Goal: Task Accomplishment & Management: Use online tool/utility

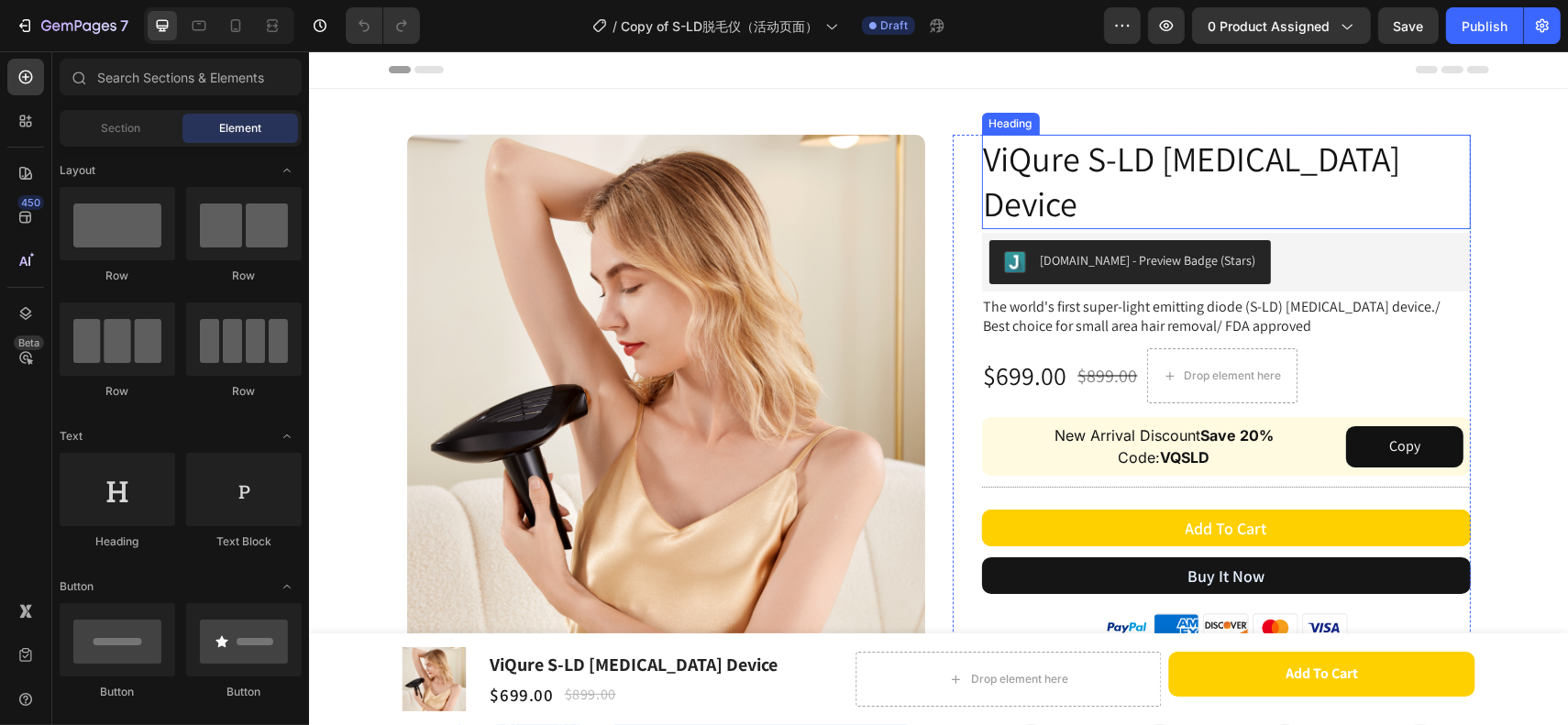
click at [1061, 214] on h2 "ViQure S-LD Laser Hair Removal Device" at bounding box center [1226, 181] width 488 height 94
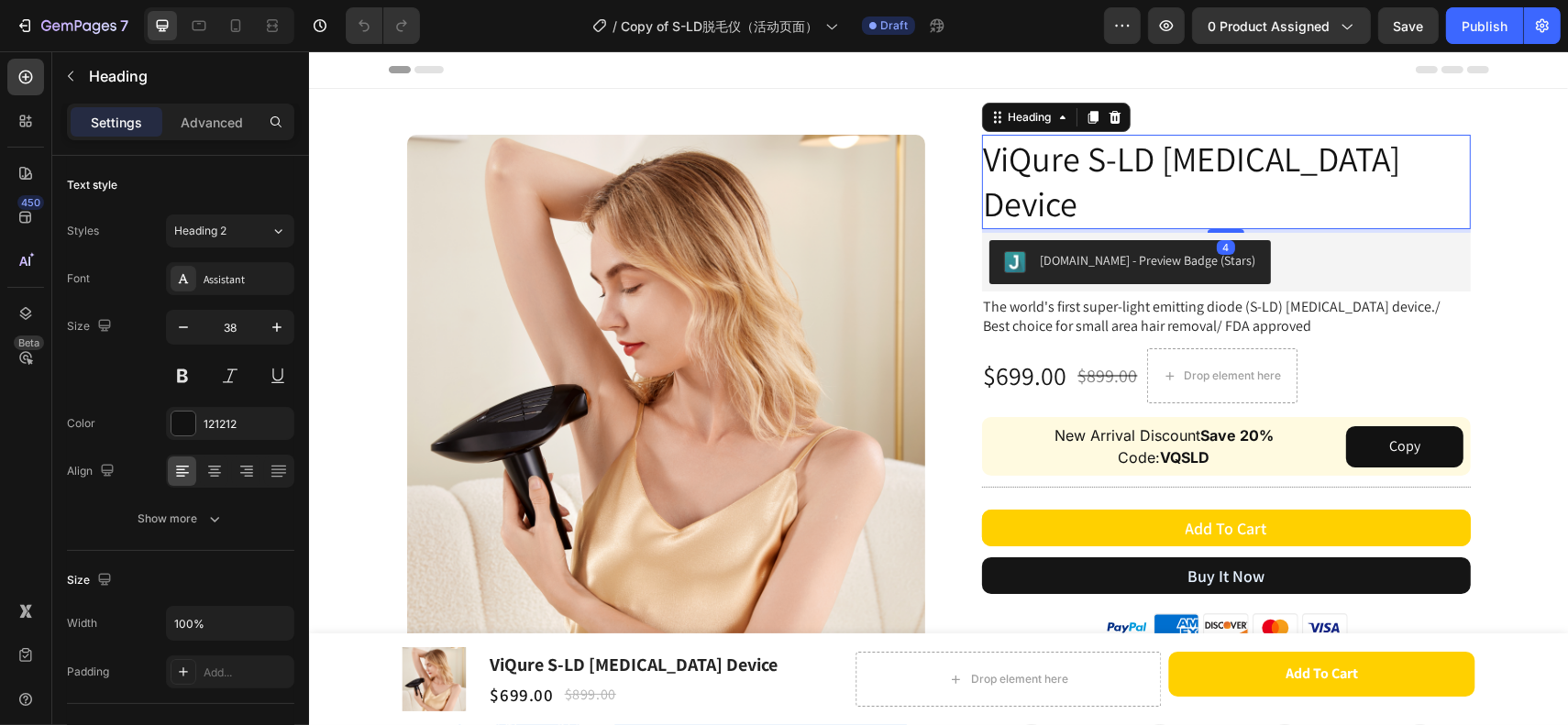
click at [1079, 210] on h2 "ViQure S-LD Laser Hair Removal Device" at bounding box center [1226, 181] width 488 height 94
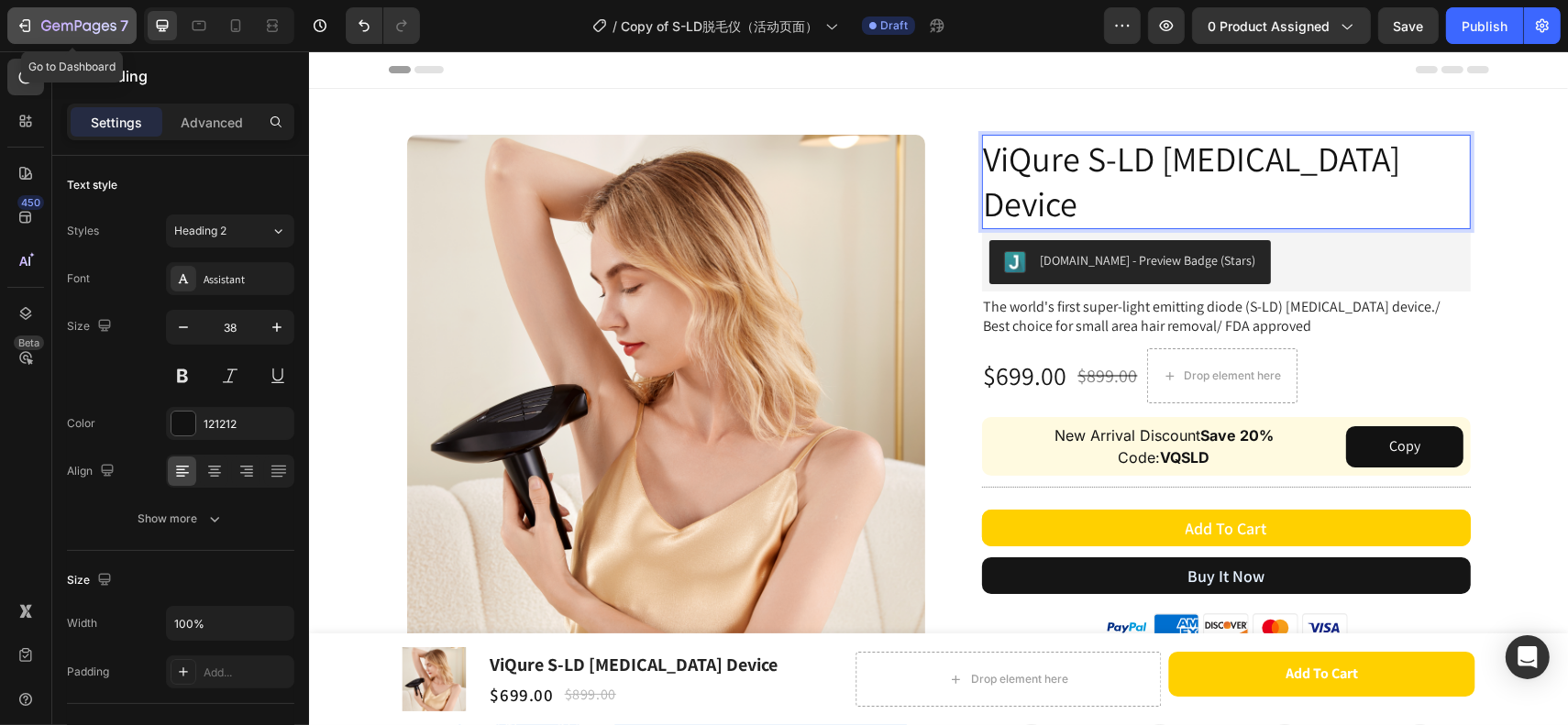
click at [24, 29] on icon "button" at bounding box center [25, 26] width 19 height 19
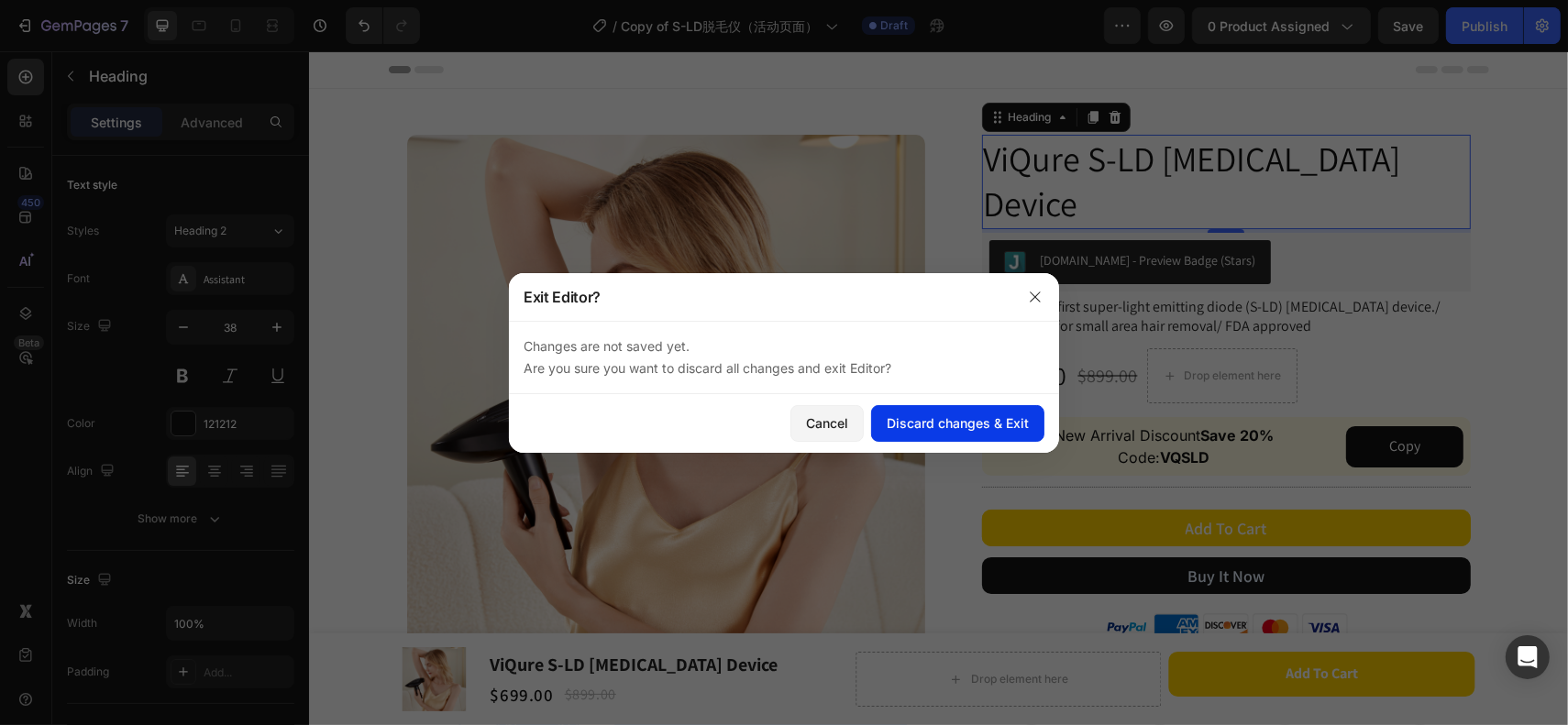
click at [899, 432] on div "Discard changes & Exit" at bounding box center [958, 423] width 142 height 20
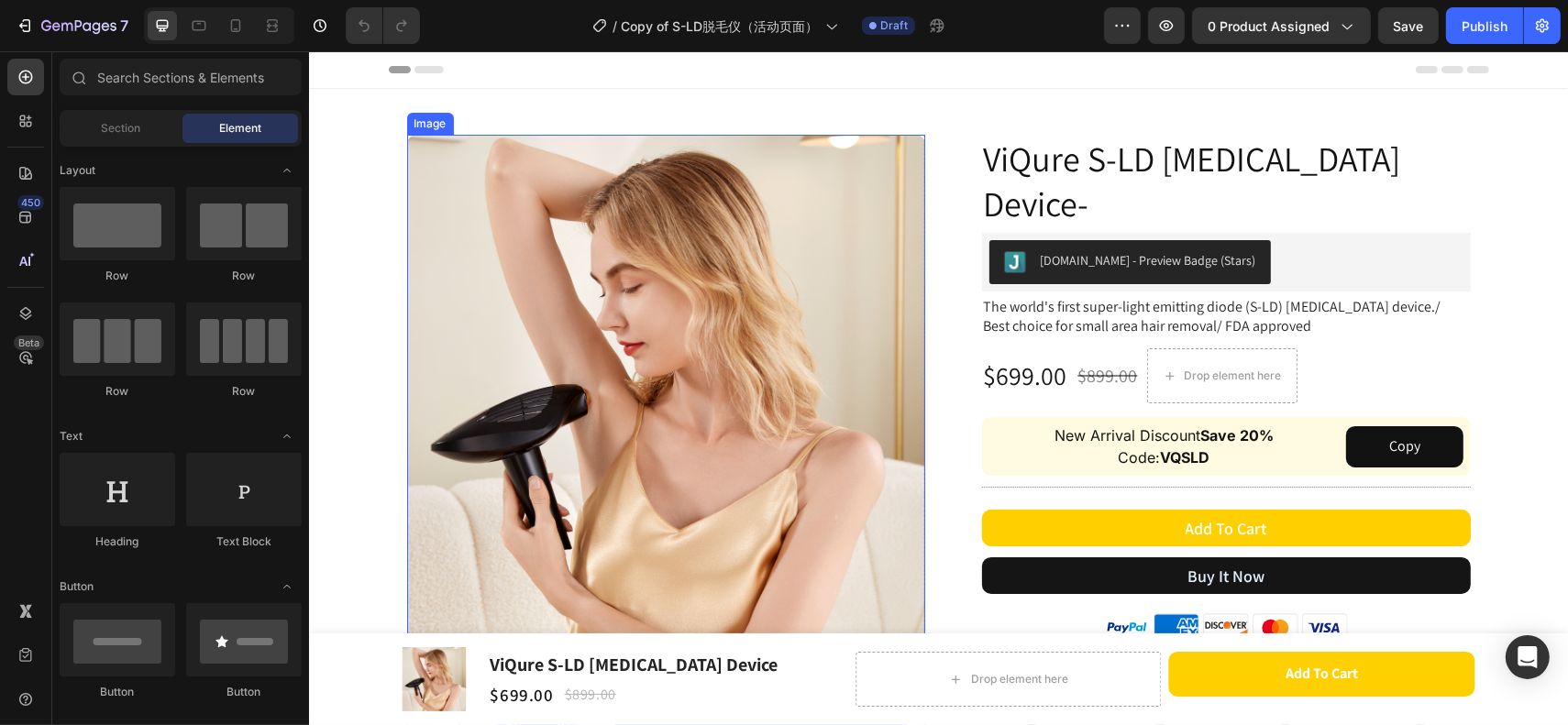
scroll to position [102, 0]
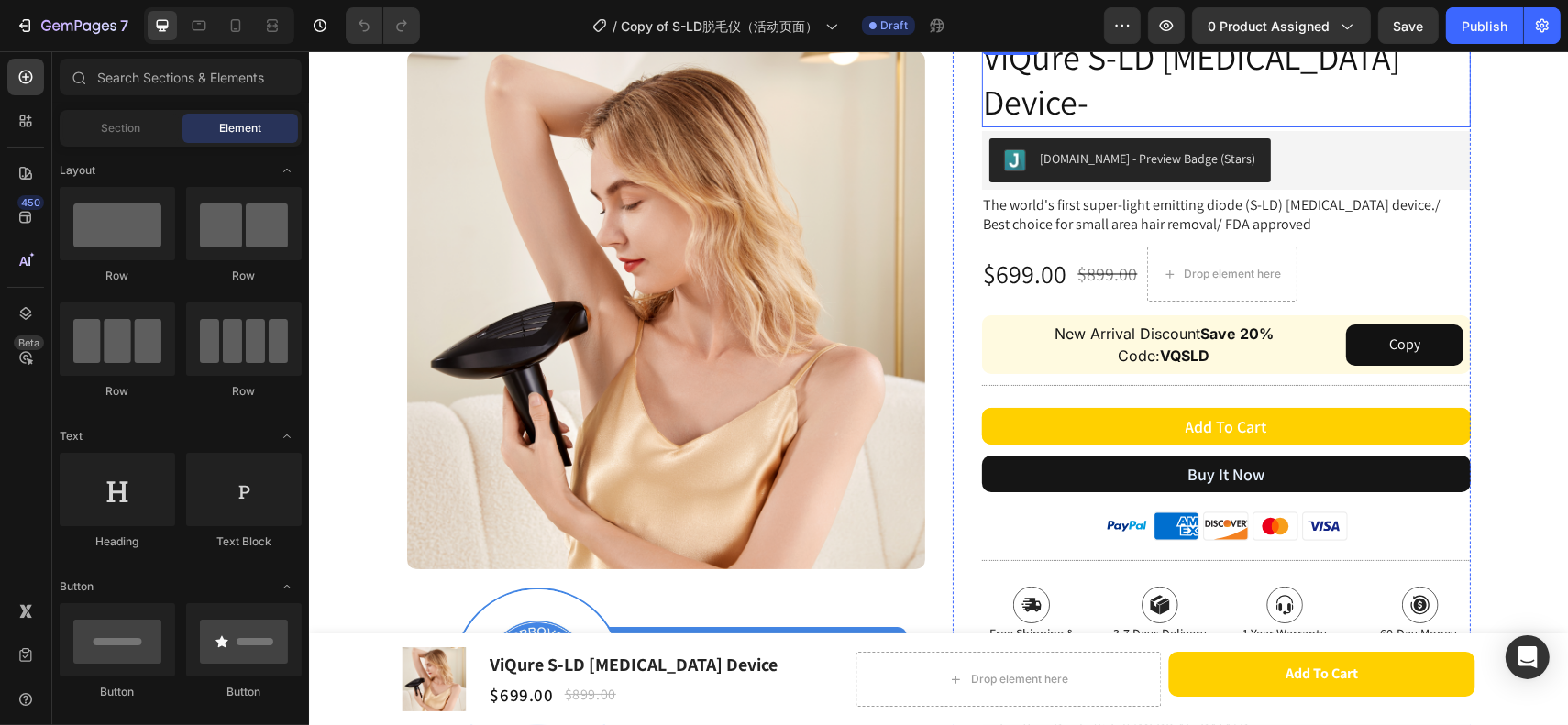
click at [1125, 103] on h2 "ViQure S-LD [MEDICAL_DATA] Device-" at bounding box center [1226, 80] width 488 height 94
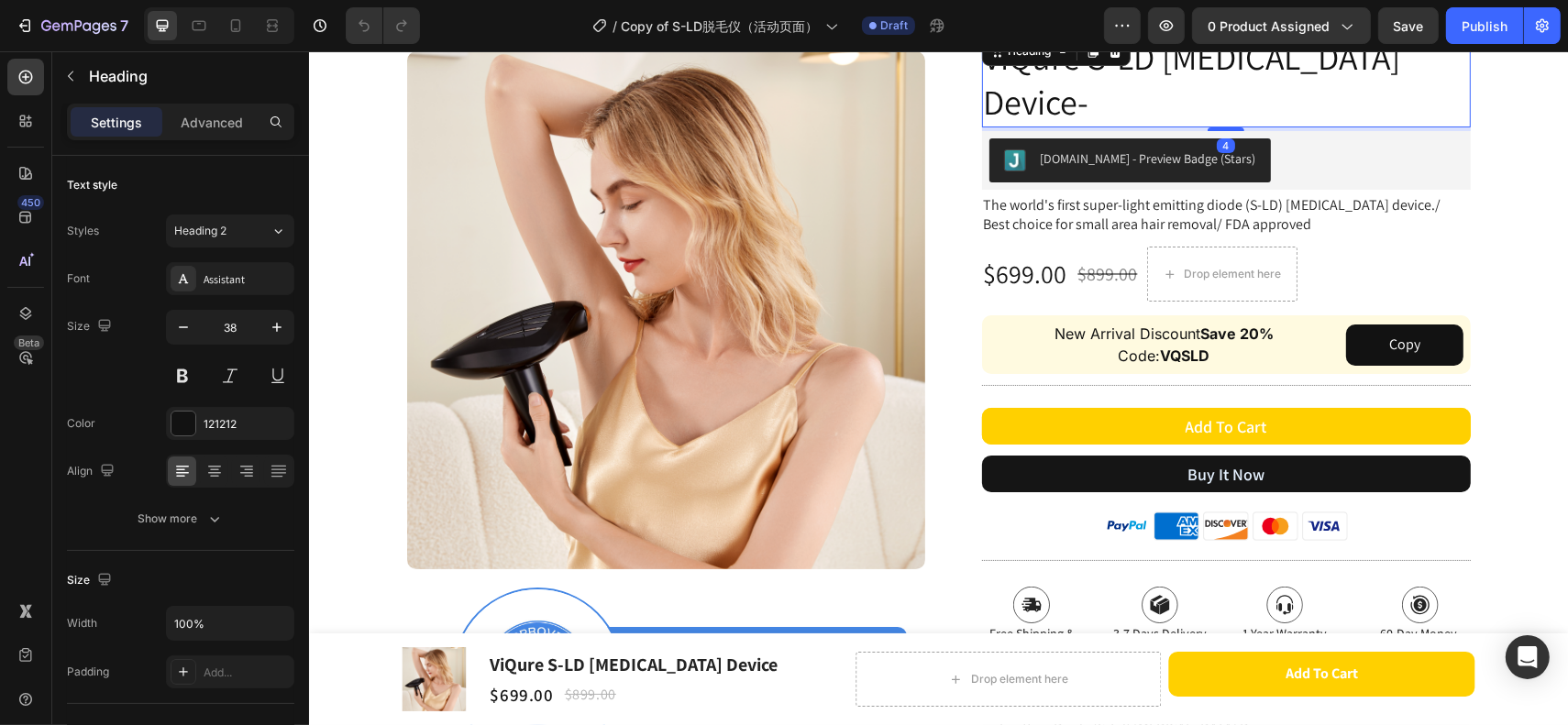
click at [1112, 99] on h2 "ViQure S-LD [MEDICAL_DATA] Device-" at bounding box center [1226, 80] width 488 height 94
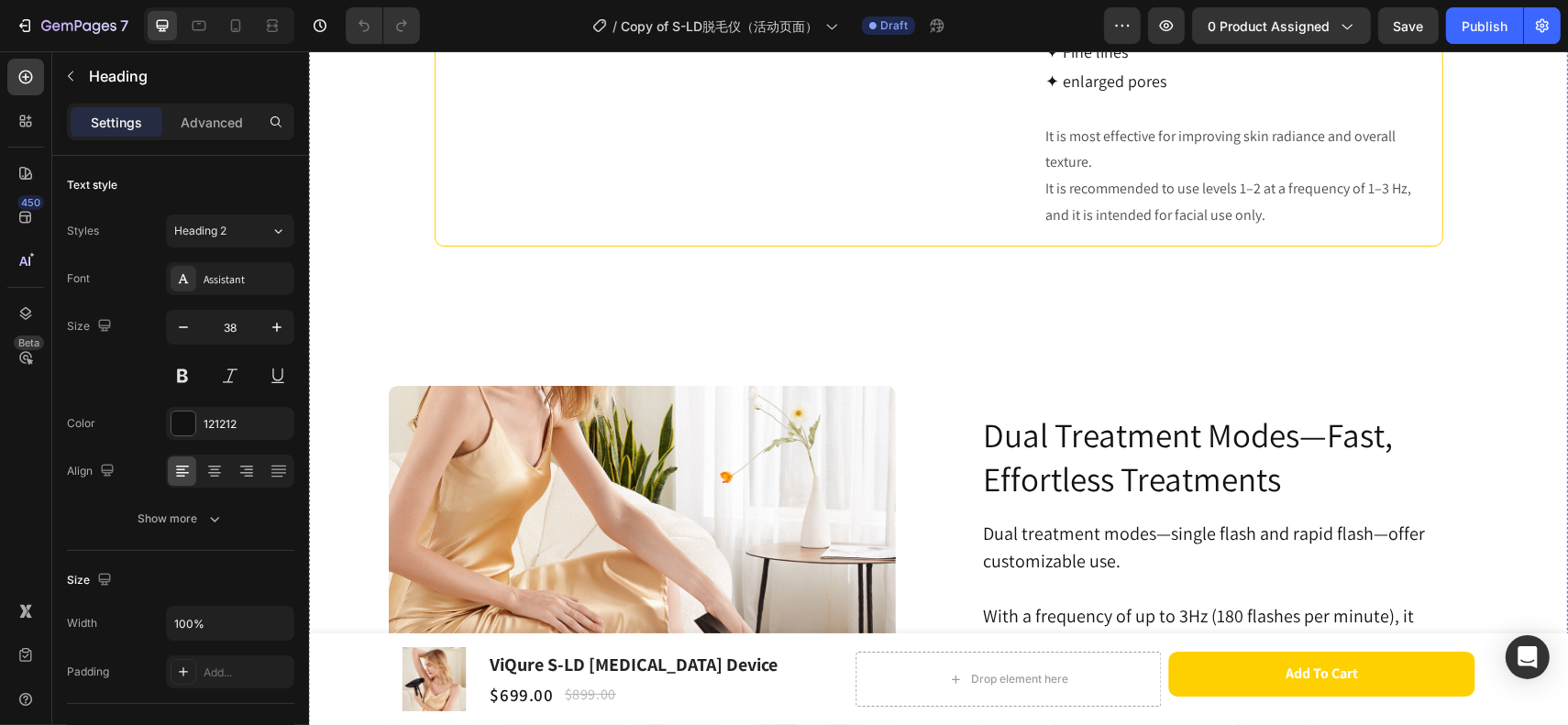
scroll to position [6011, 0]
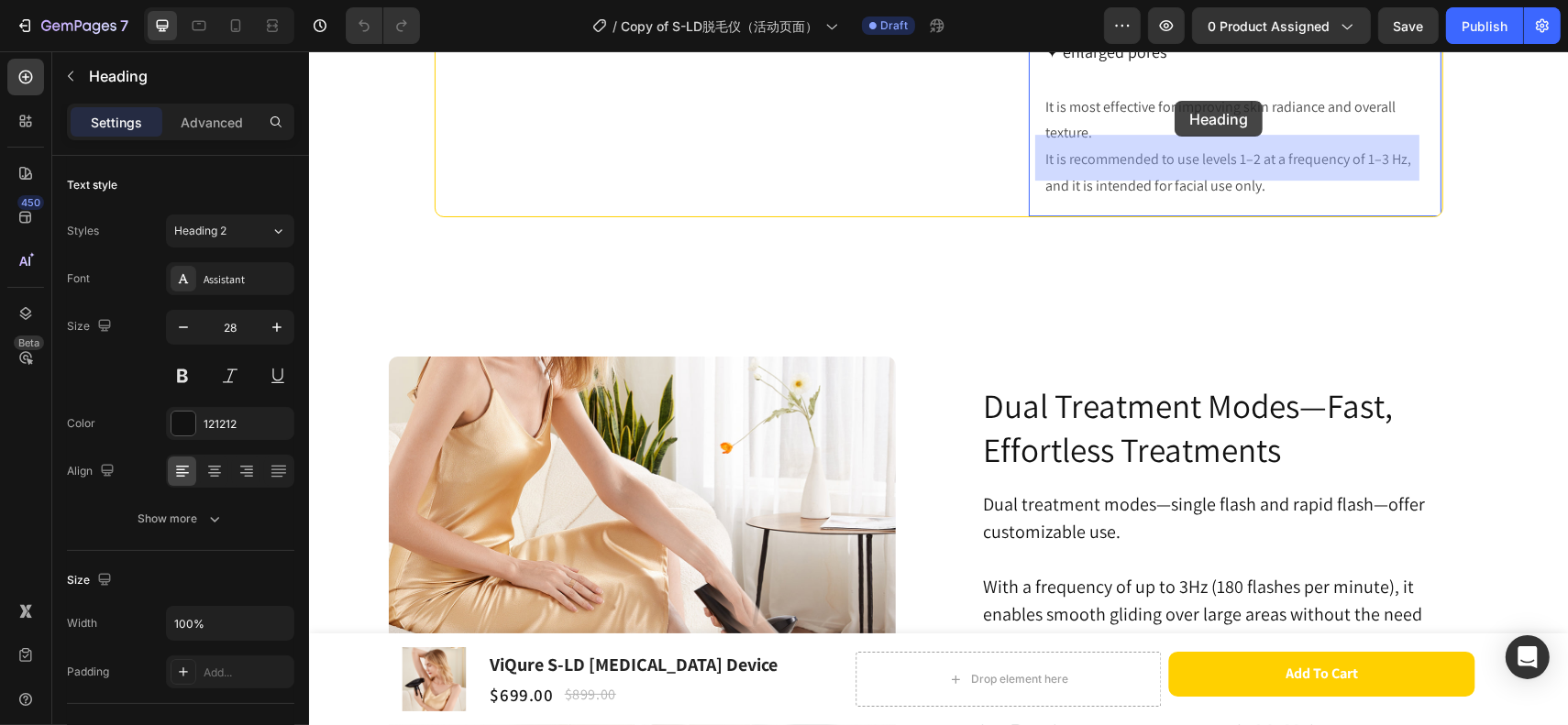
drag, startPoint x: 1088, startPoint y: 99, endPoint x: 1174, endPoint y: 101, distance: 86.0
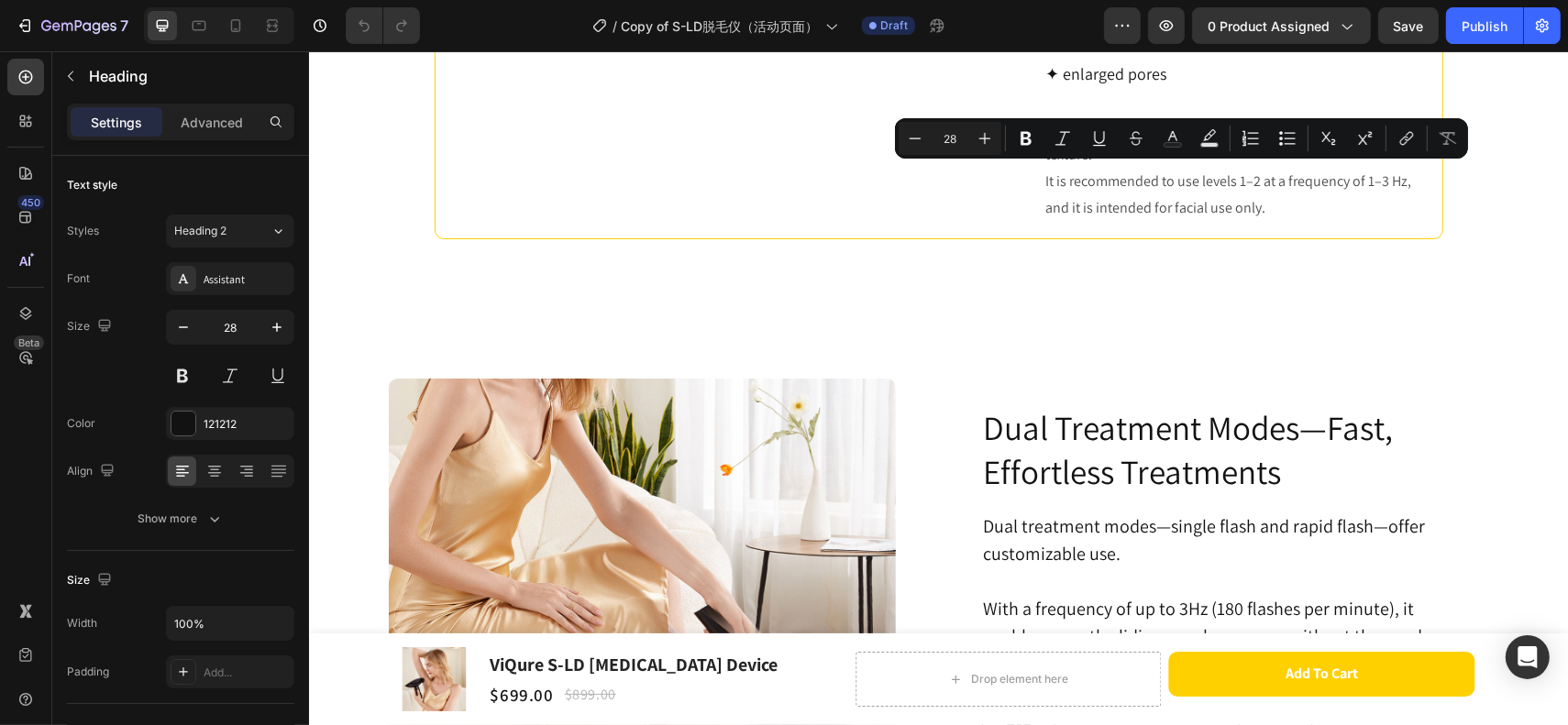
copy p "Skin-Rejuvenation"
drag, startPoint x: 1275, startPoint y: 178, endPoint x: 1086, endPoint y: 181, distance: 189.0
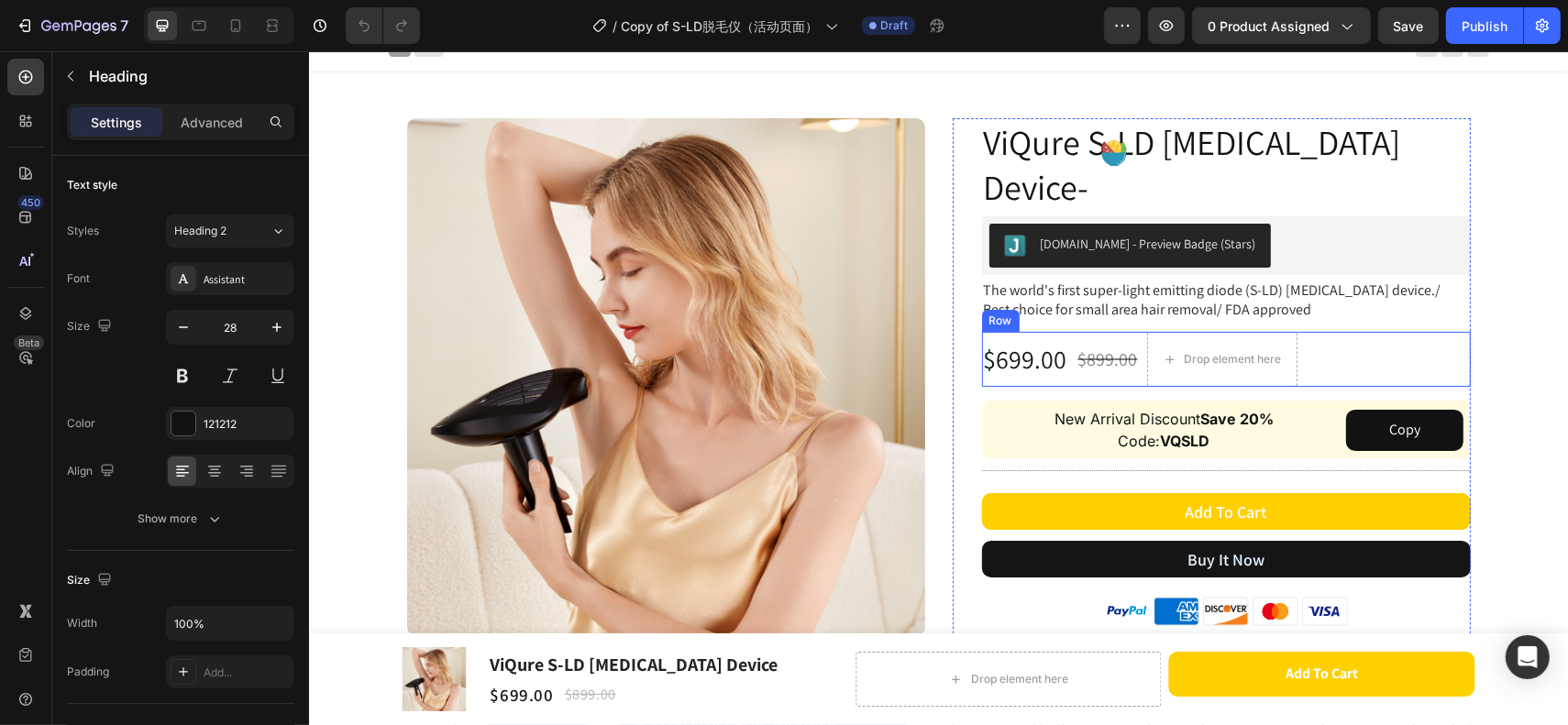
scroll to position [0, 0]
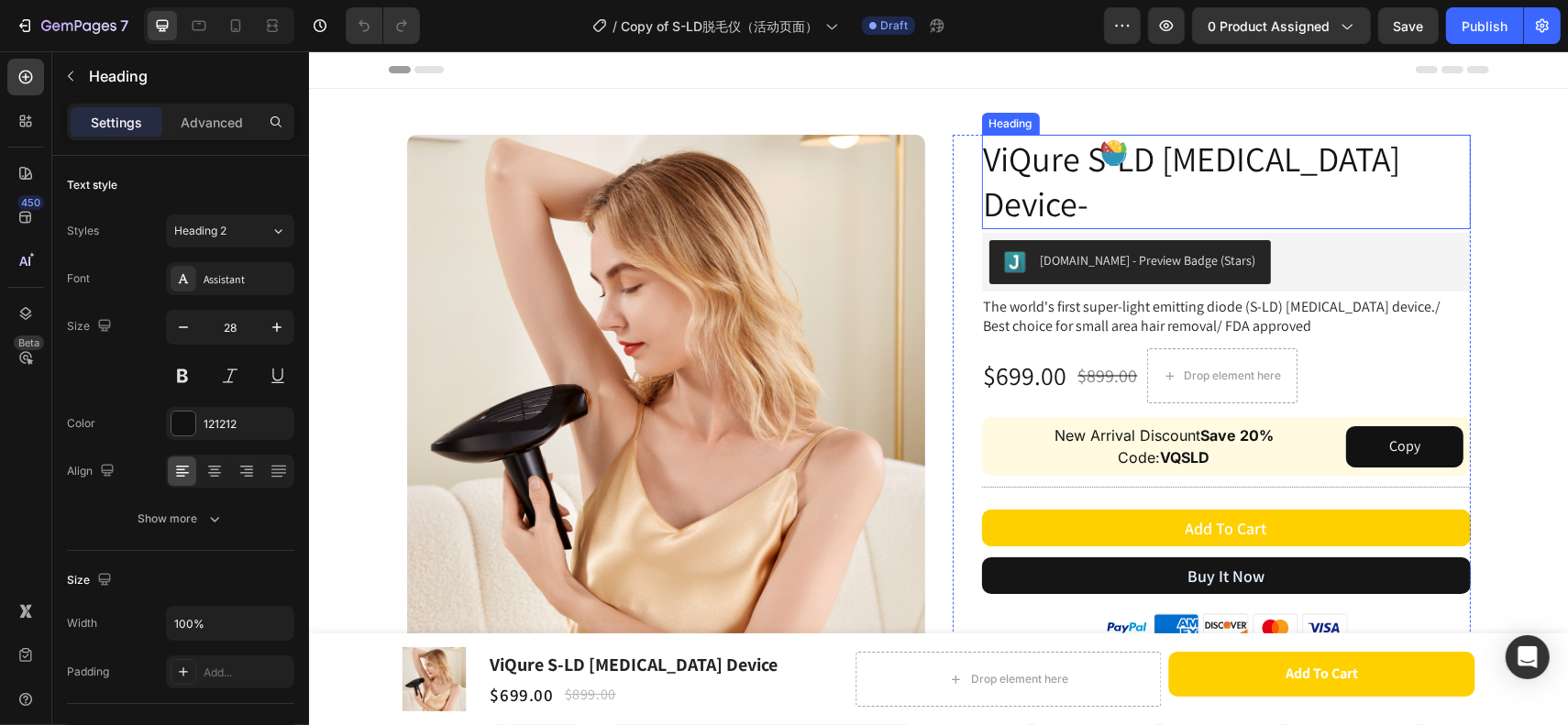
click at [1111, 201] on h2 "ViQure S-LD Laser Hair Removal Device-" at bounding box center [1226, 181] width 488 height 94
click at [1097, 201] on h2 "ViQure S-LD Laser Hair Removal Device-" at bounding box center [1226, 181] width 488 height 94
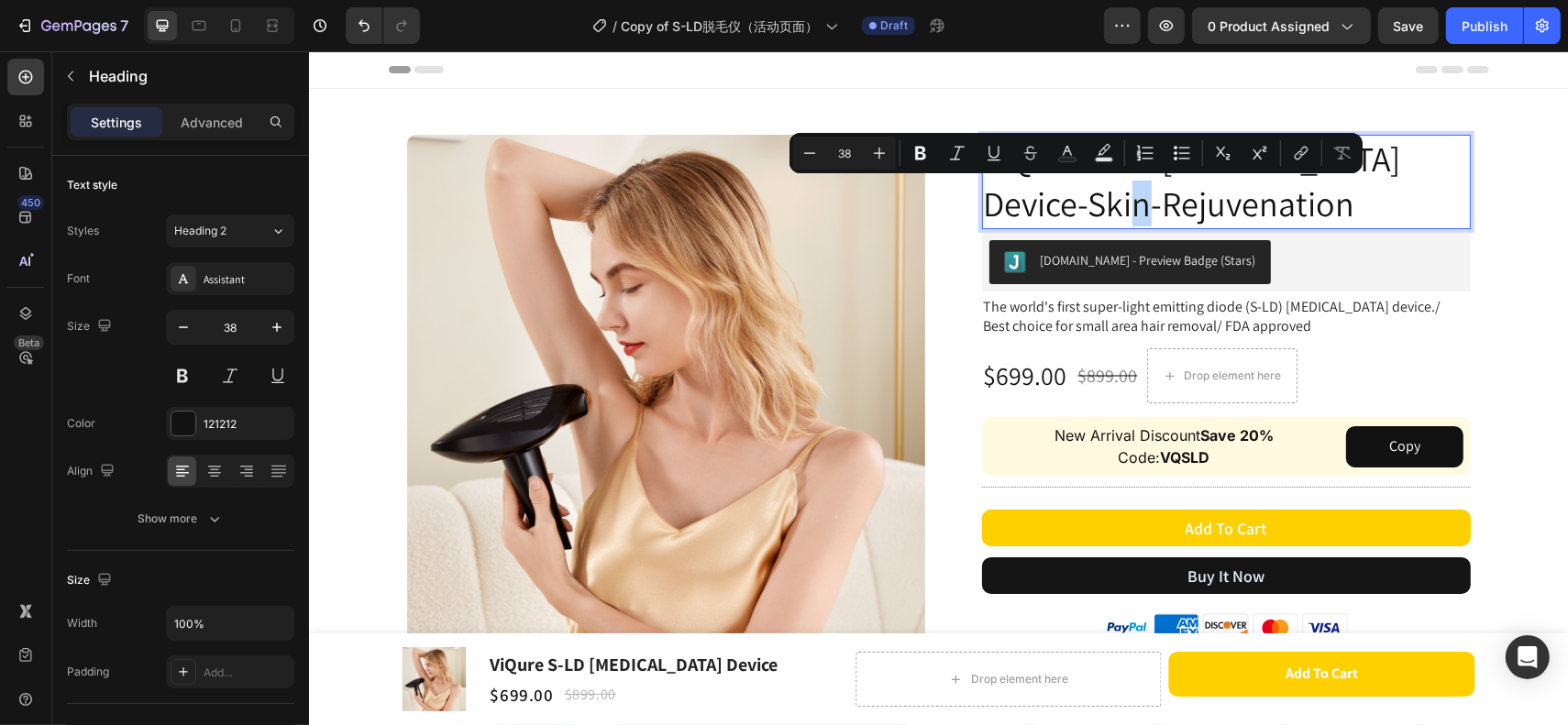
click at [1073, 209] on p "ViQure S-LD Laser Hair Removal Device-Skin-Rejuvenation" at bounding box center [1226, 181] width 486 height 91
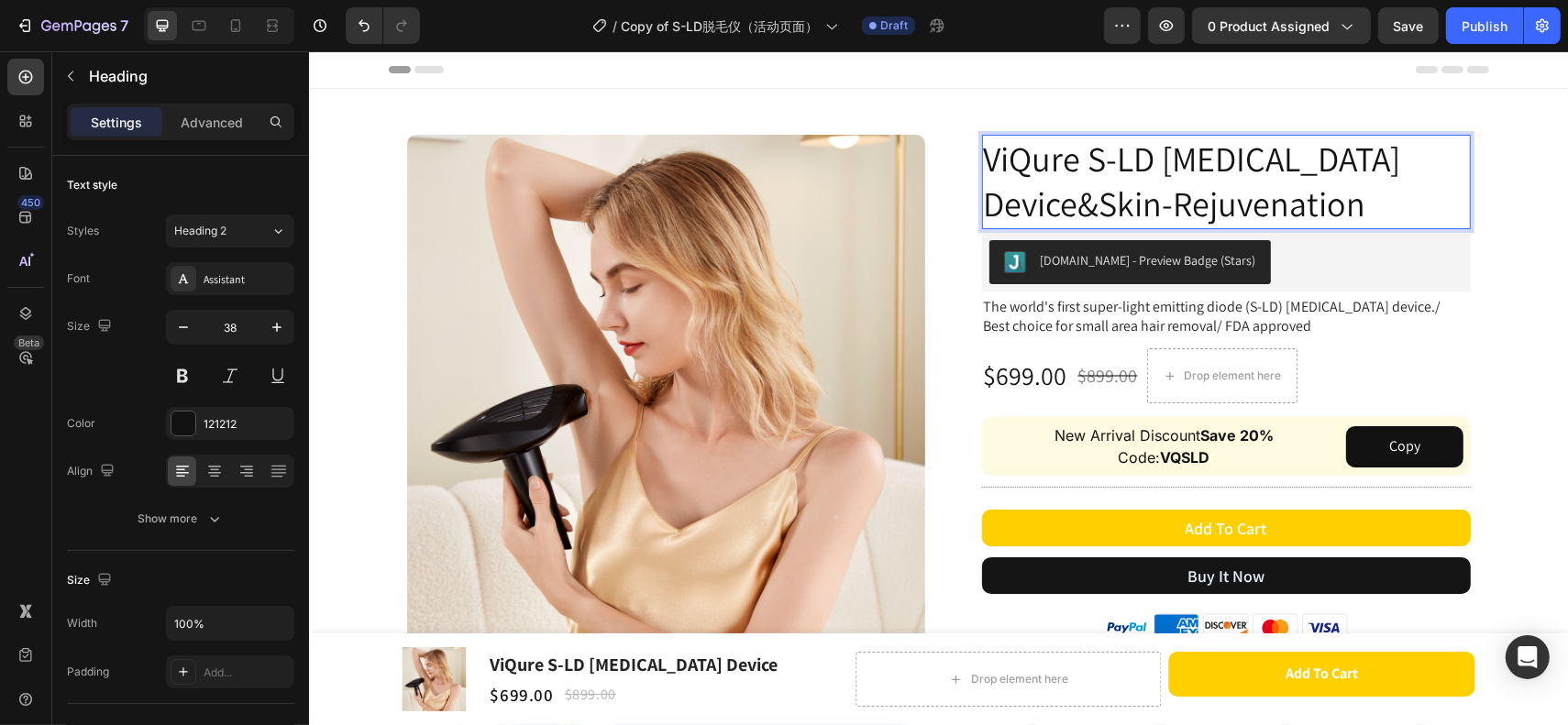
click at [1073, 209] on p "ViQure S-LD Laser Hair Removal Device&Skin-Rejuvenation" at bounding box center [1226, 181] width 486 height 91
click at [1096, 206] on p "ViQure S-LD Laser Hair Removal Device &Skin-Rejuvenation" at bounding box center [1226, 181] width 486 height 91
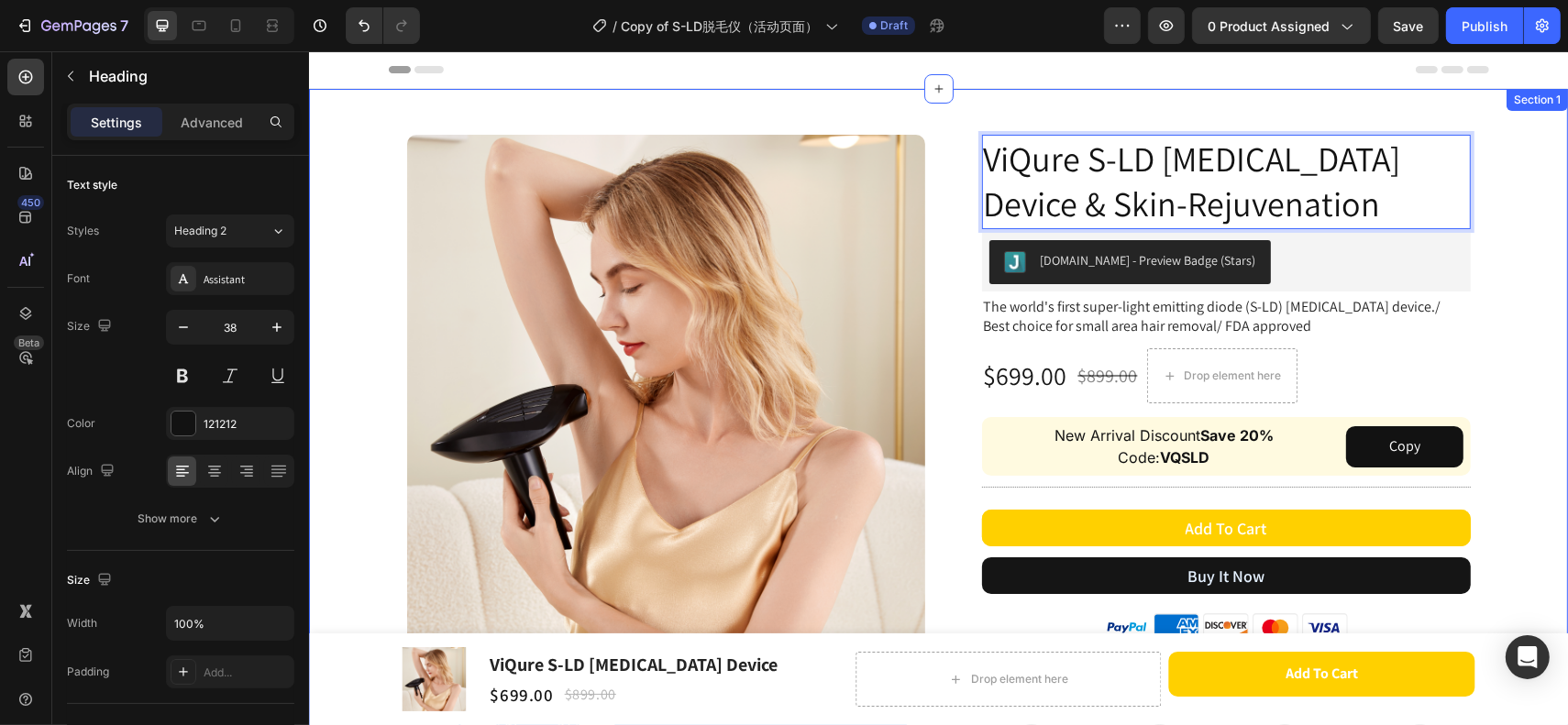
click at [1523, 233] on div "Image Image Passed strict FDA approval Text Block 510(k) Number: K230362 Text B…" at bounding box center [937, 616] width 1259 height 1056
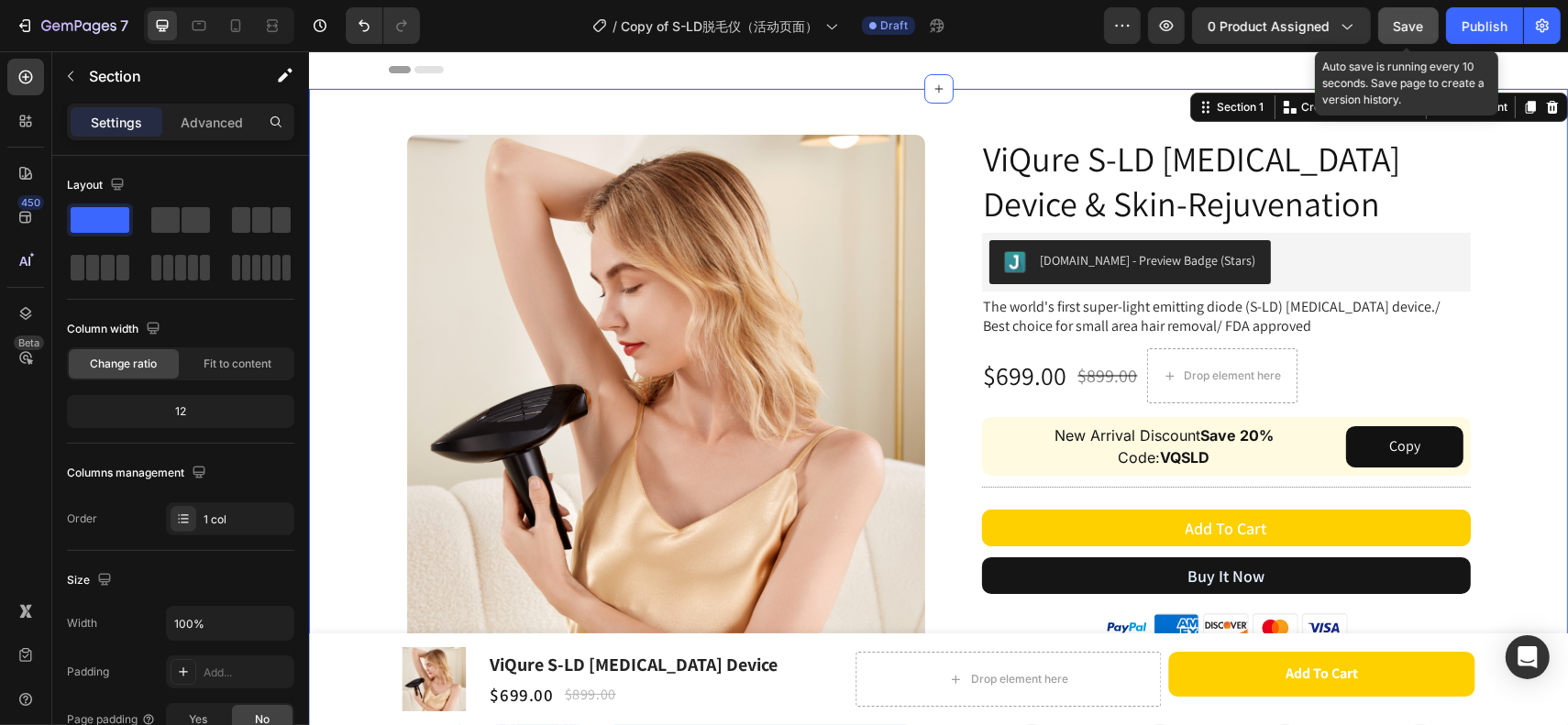
click at [1409, 29] on span "Save" at bounding box center [1409, 26] width 30 height 16
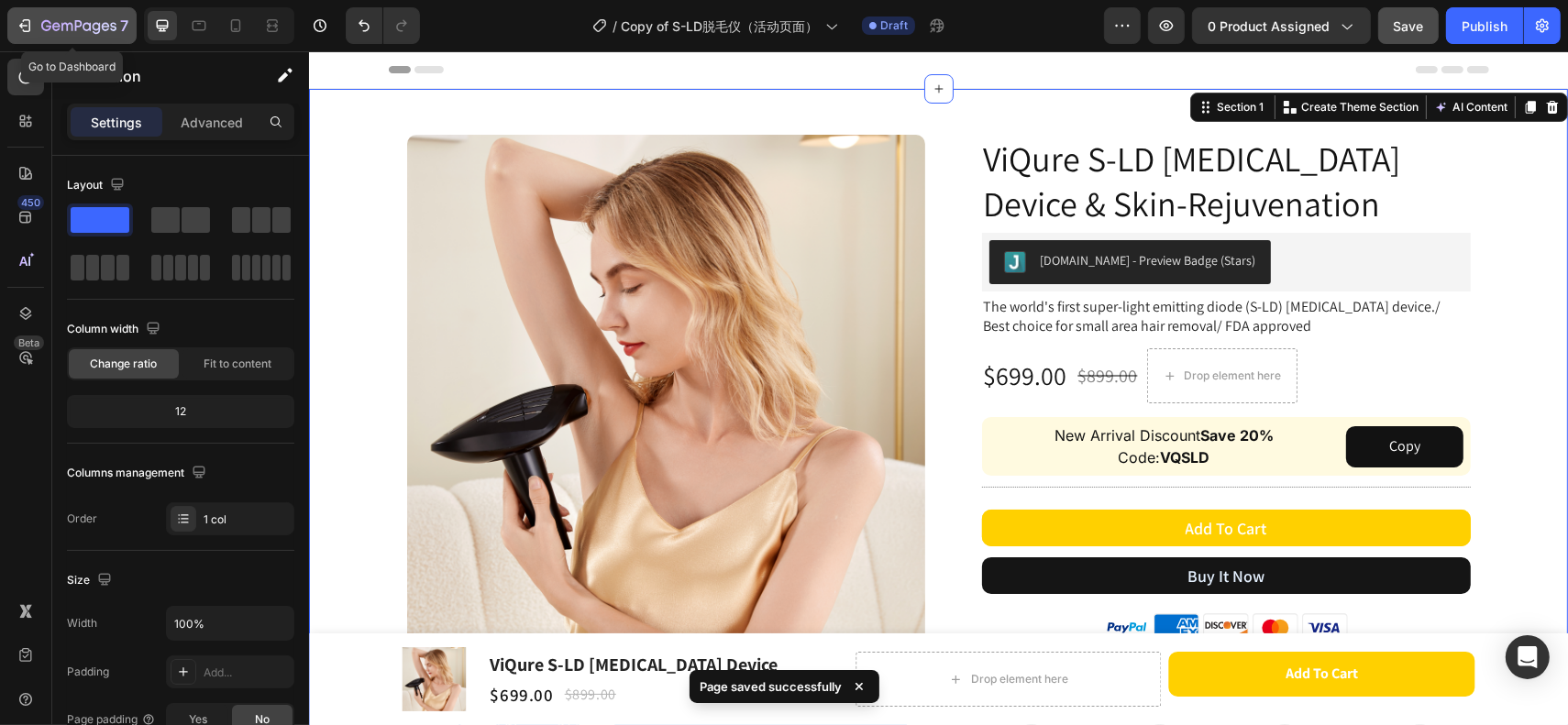
click at [99, 32] on icon "button" at bounding box center [79, 27] width 75 height 16
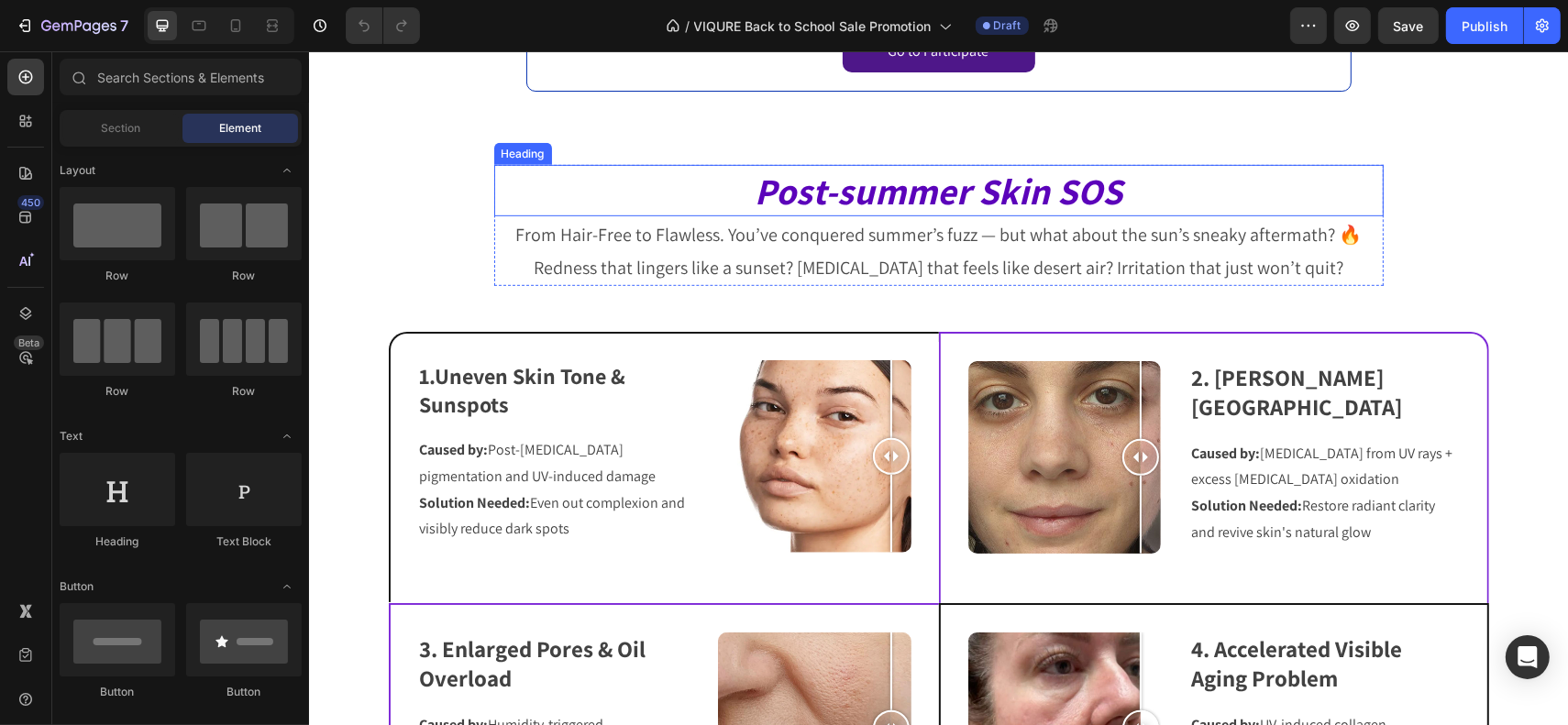
scroll to position [1121, 0]
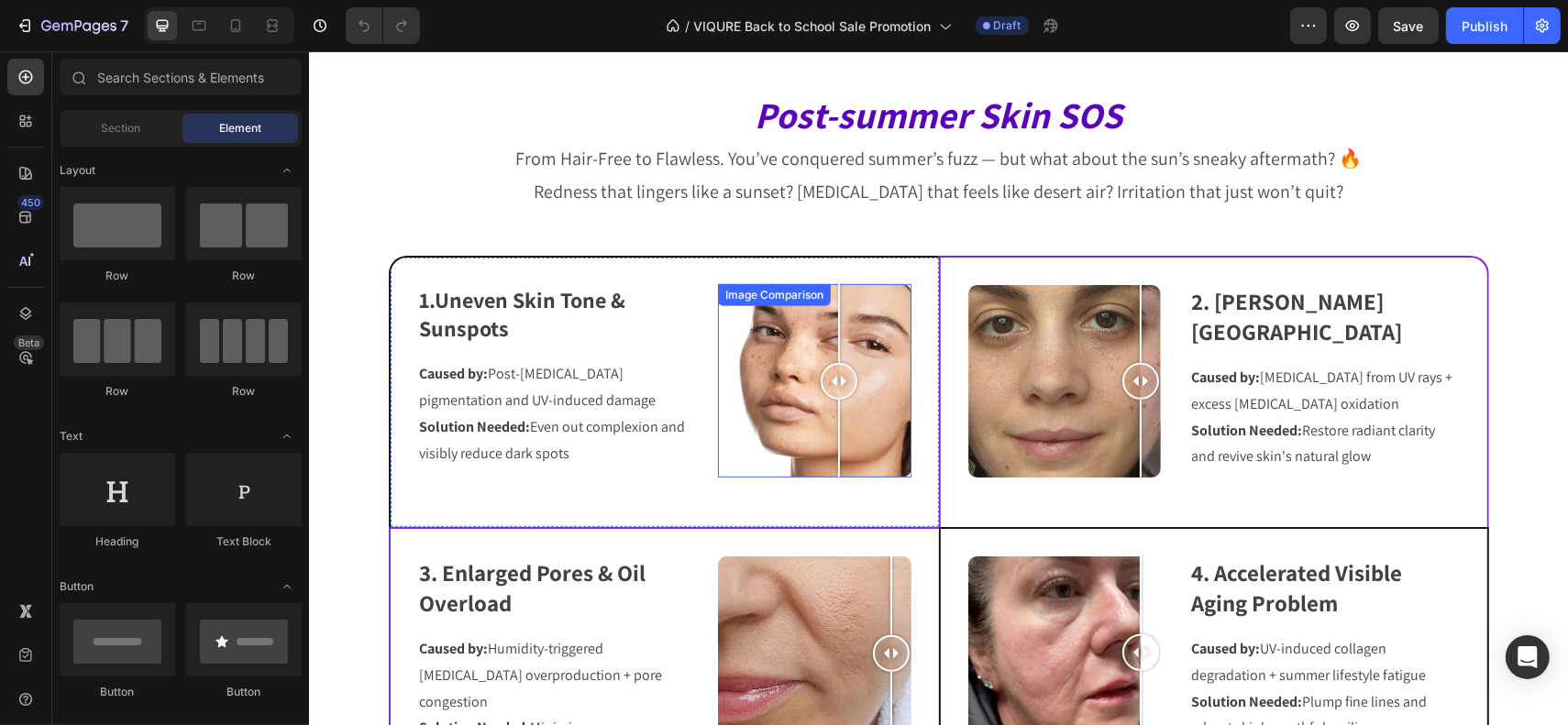
drag, startPoint x: 880, startPoint y: 379, endPoint x: 1142, endPoint y: 384, distance: 262.0
click at [838, 395] on div at bounding box center [837, 381] width 36 height 36
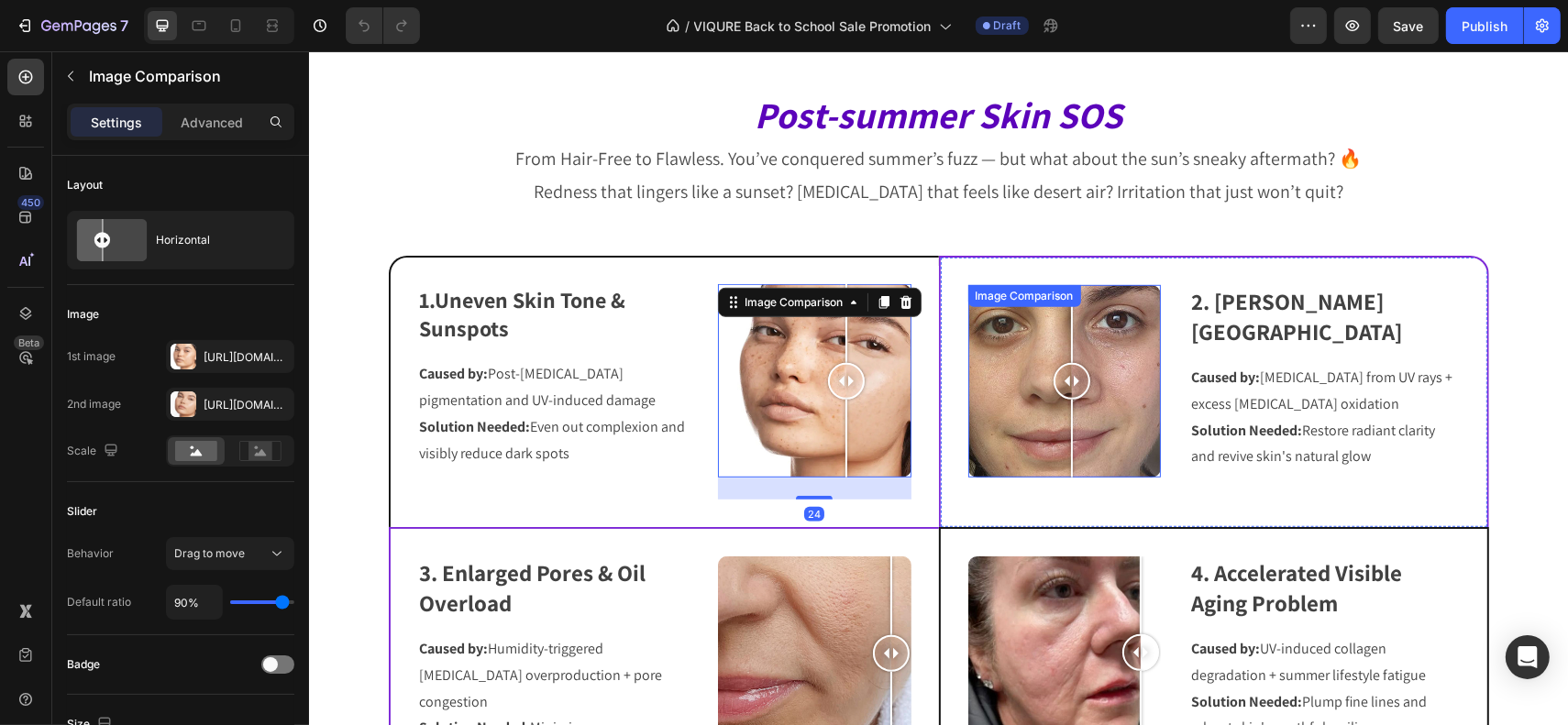
drag, startPoint x: 1097, startPoint y: 385, endPoint x: 1077, endPoint y: 403, distance: 26.9
click at [1077, 403] on div at bounding box center [1070, 382] width 36 height 193
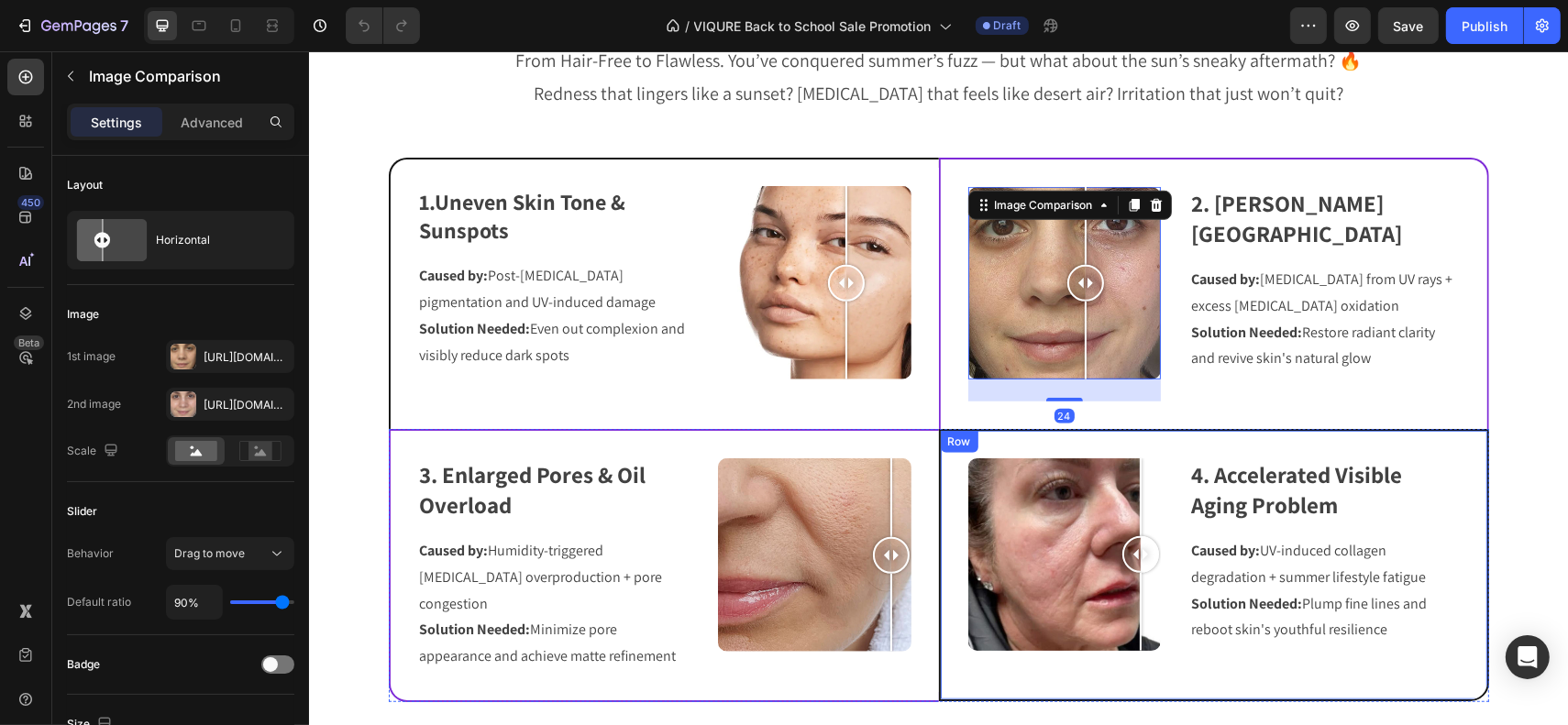
scroll to position [1223, 0]
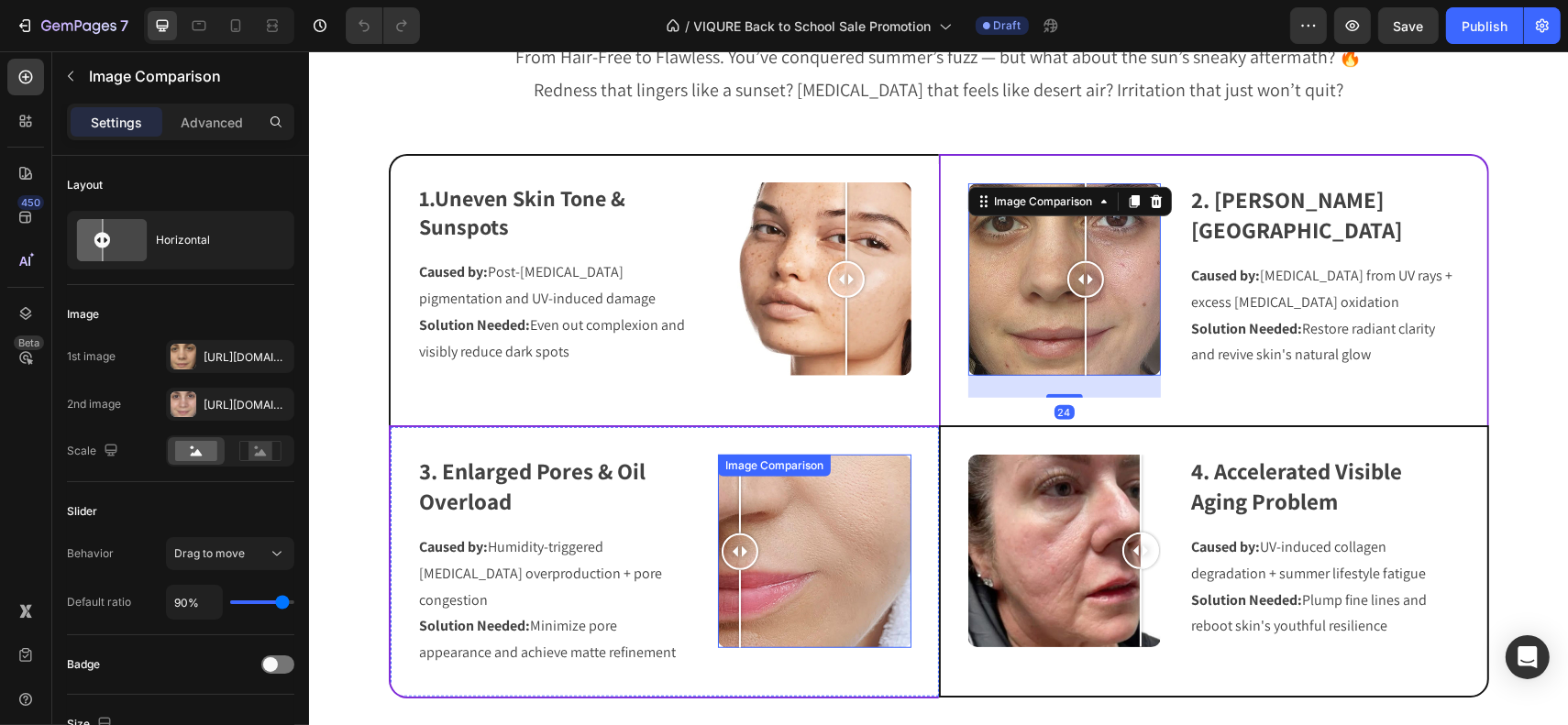
drag, startPoint x: 872, startPoint y: 547, endPoint x: 903, endPoint y: 579, distance: 44.6
click at [758, 558] on div at bounding box center [738, 552] width 36 height 36
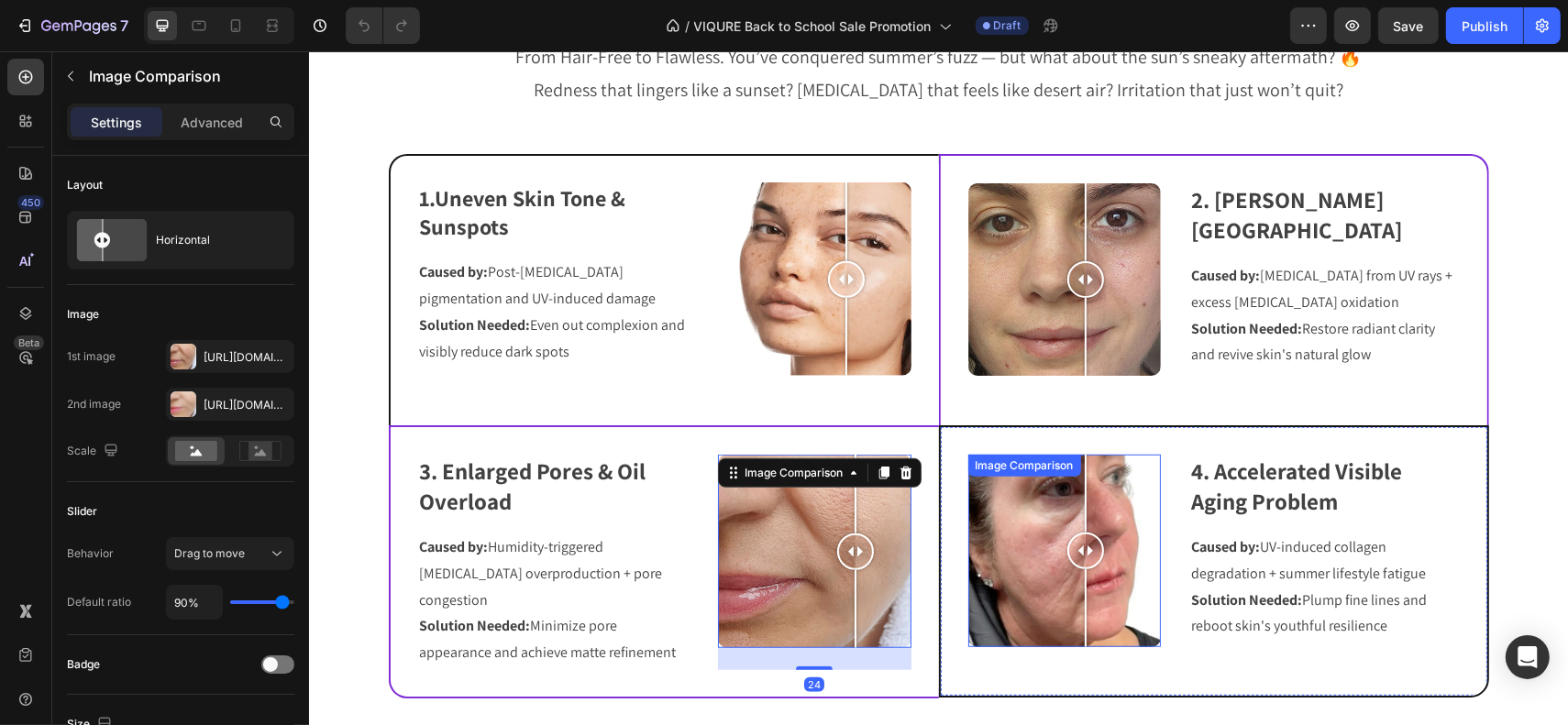
drag, startPoint x: 1139, startPoint y: 553, endPoint x: 1104, endPoint y: 553, distance: 35.0
click at [1103, 552] on div at bounding box center [1084, 551] width 36 height 36
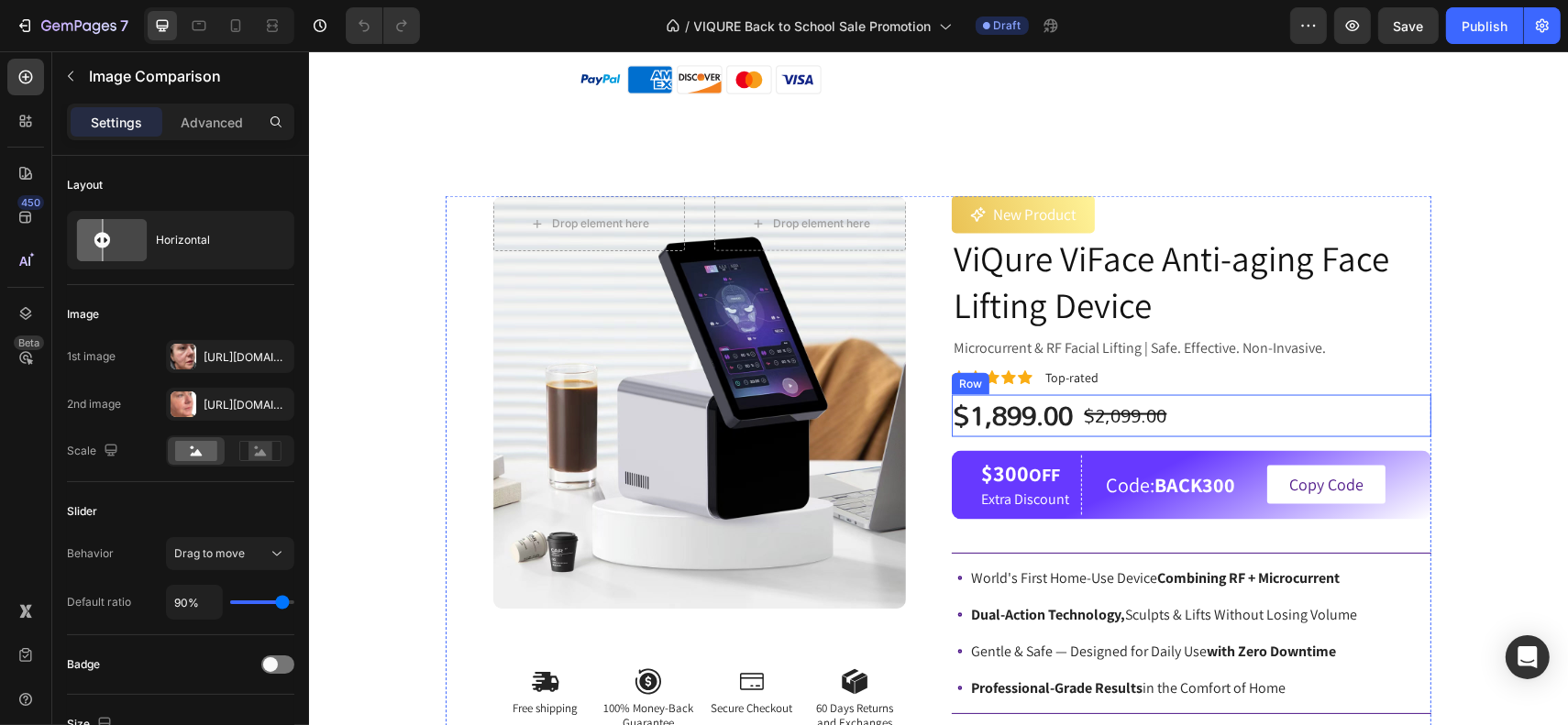
scroll to position [2853, 0]
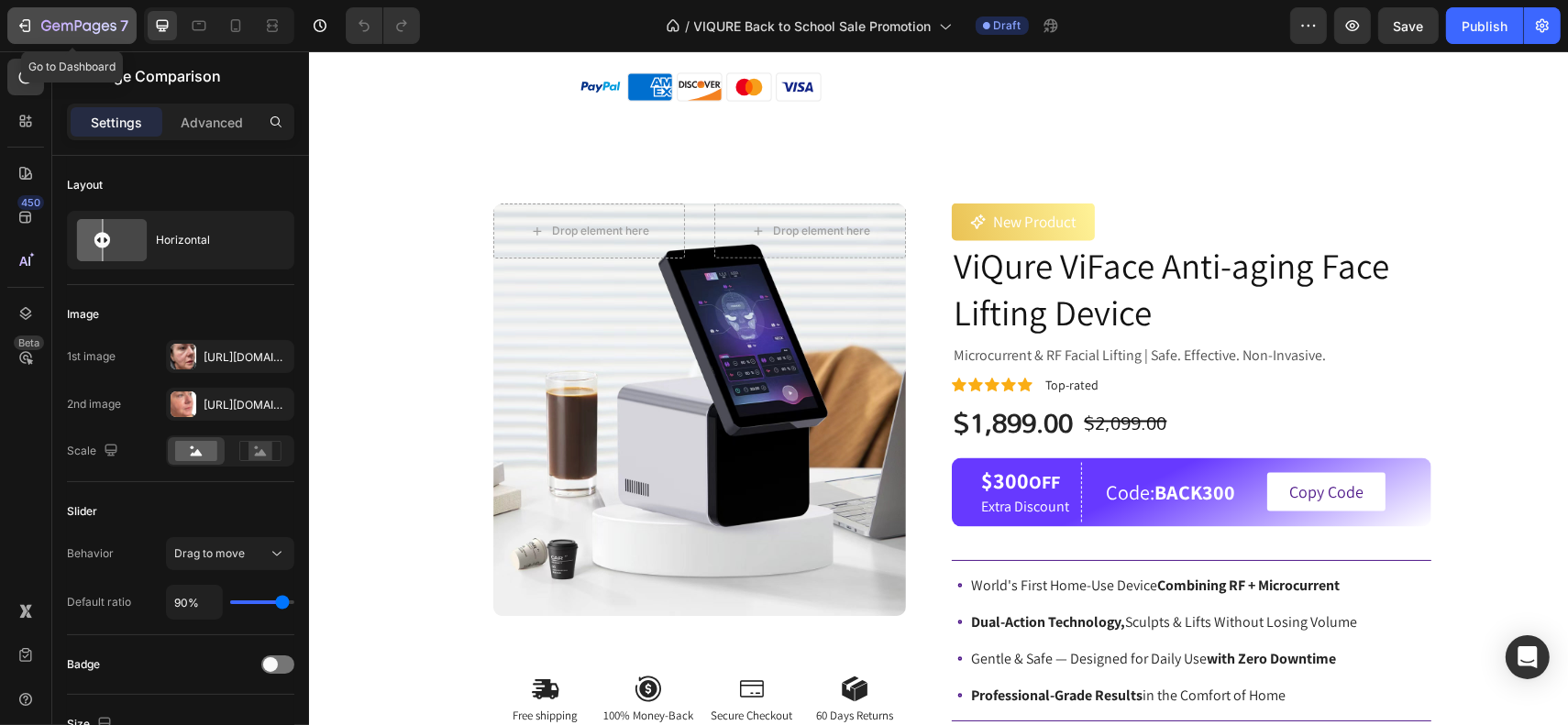
click at [105, 34] on icon "button" at bounding box center [79, 27] width 75 height 16
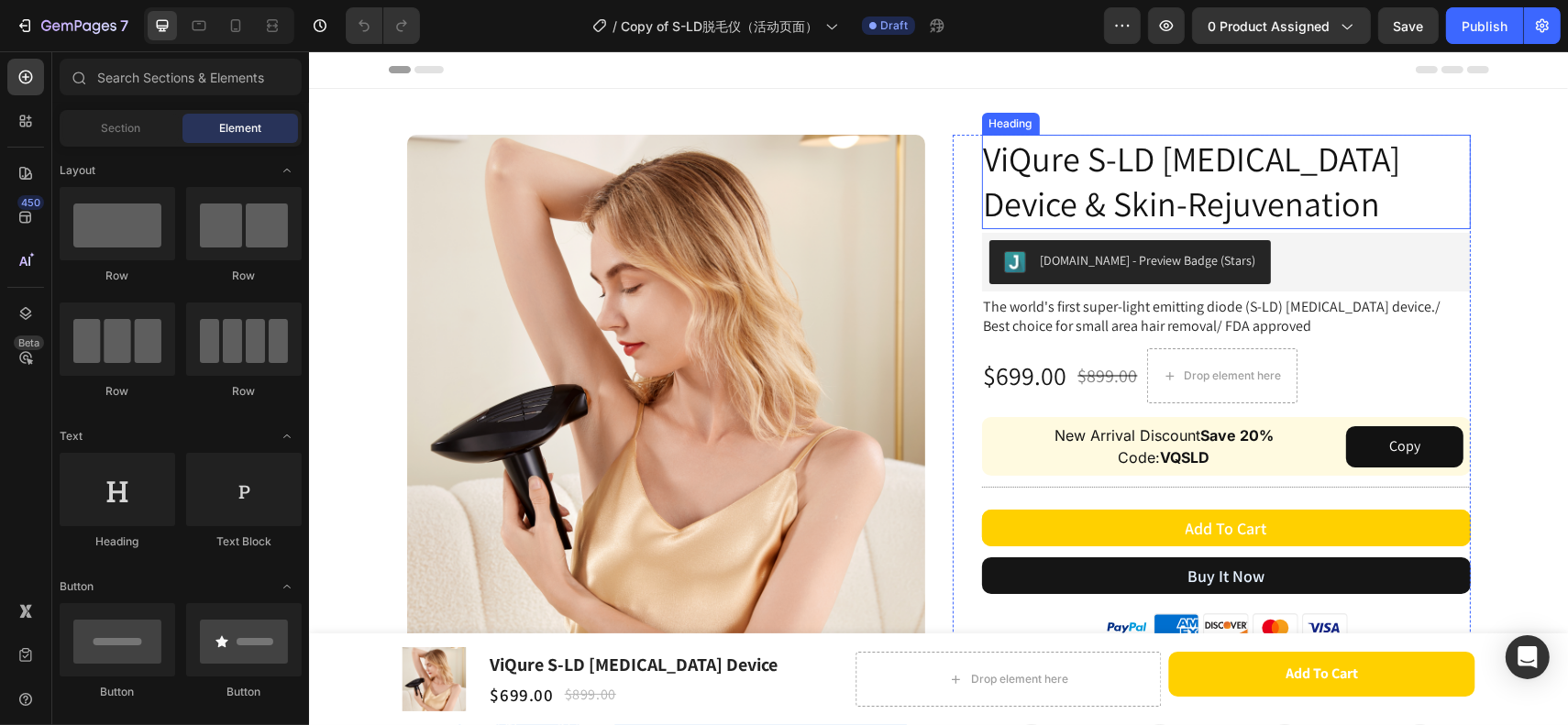
click at [1097, 201] on h2 "ViQure S-LD Laser Hair Removal Device & Skin-Rejuvenation" at bounding box center [1226, 181] width 488 height 94
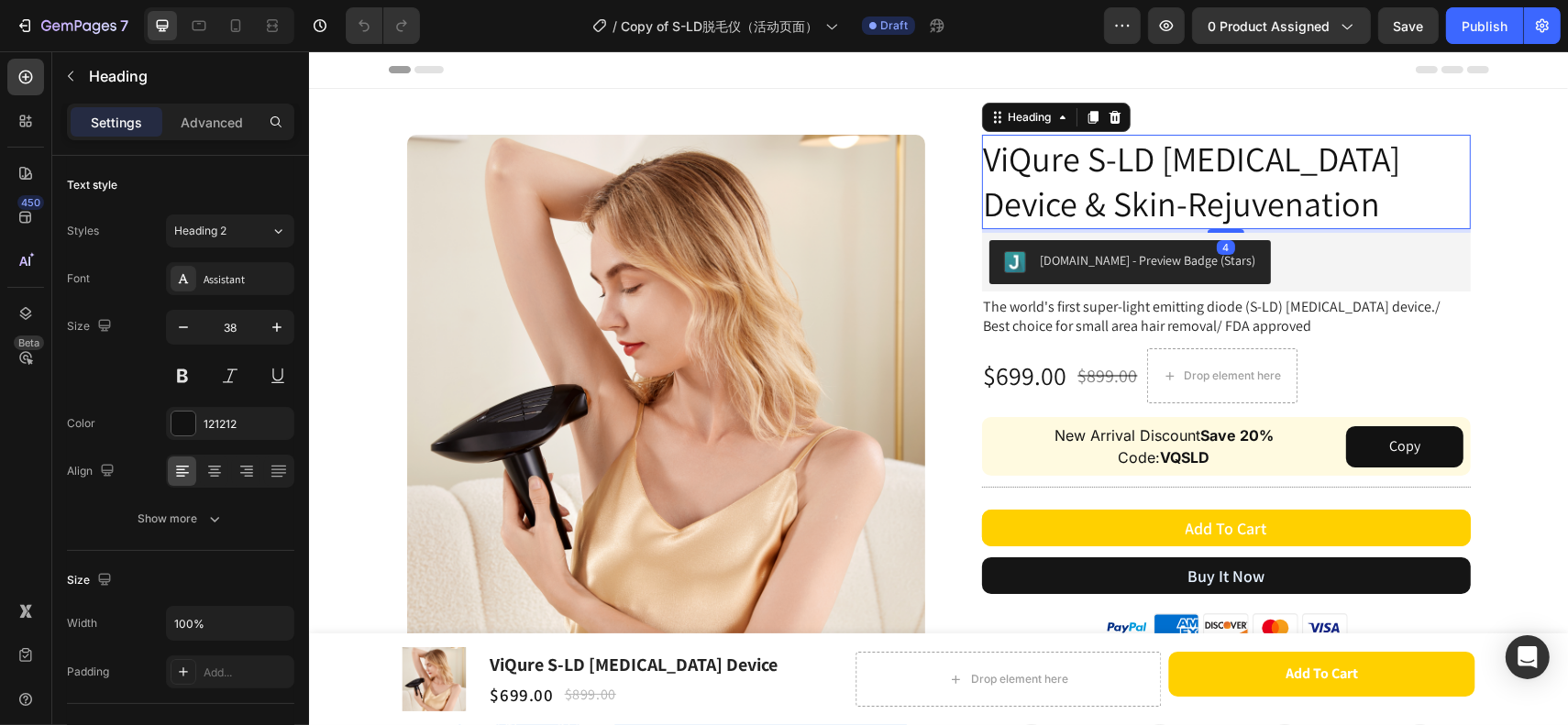
click at [1075, 196] on h2 "ViQure S-LD Laser Hair Removal Device & Skin-Rejuvenation" at bounding box center [1226, 181] width 488 height 94
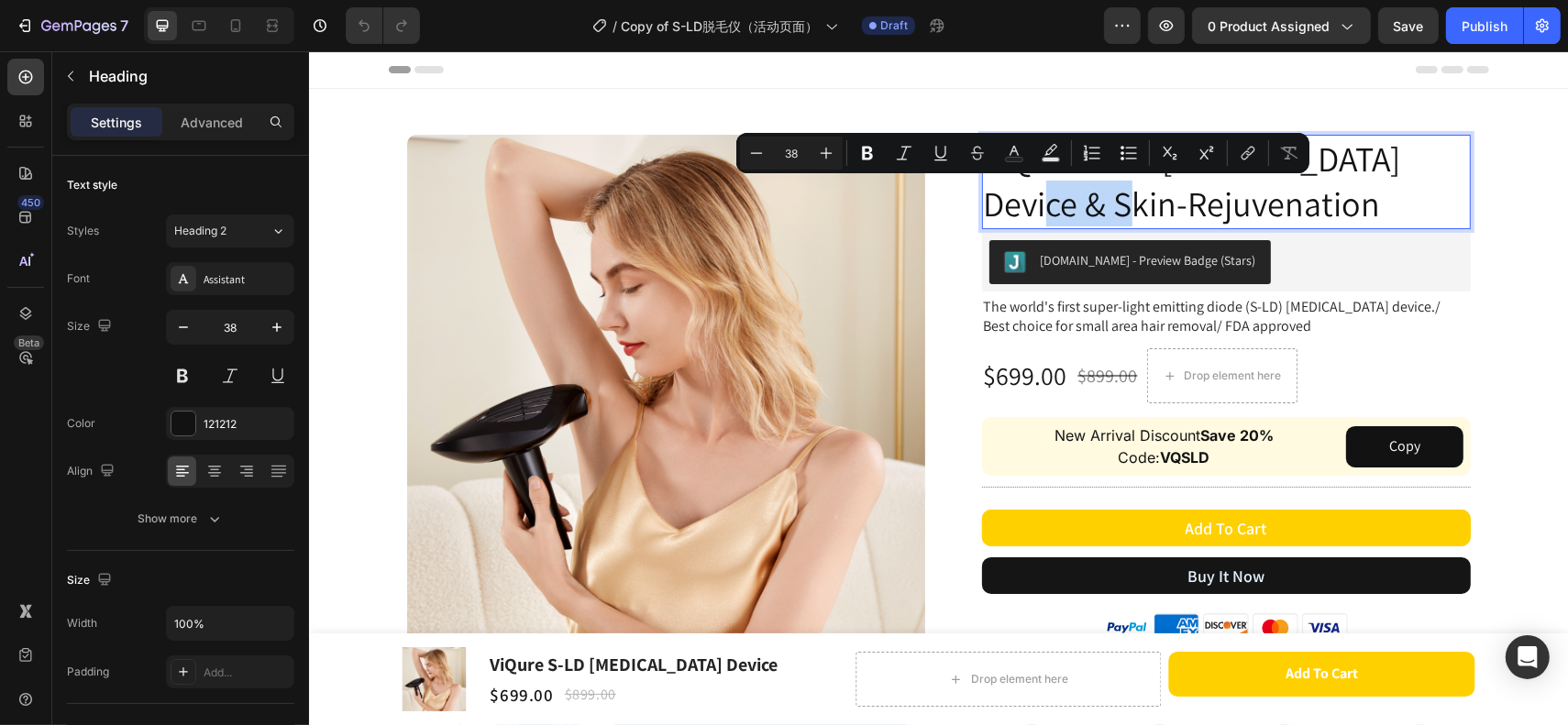
drag, startPoint x: 1066, startPoint y: 206, endPoint x: 985, endPoint y: 201, distance: 81.2
click at [985, 201] on p "ViQure S-LD Laser Hair Removal Device & Skin-Rejuvenation" at bounding box center [1226, 181] width 486 height 91
copy p "Device"
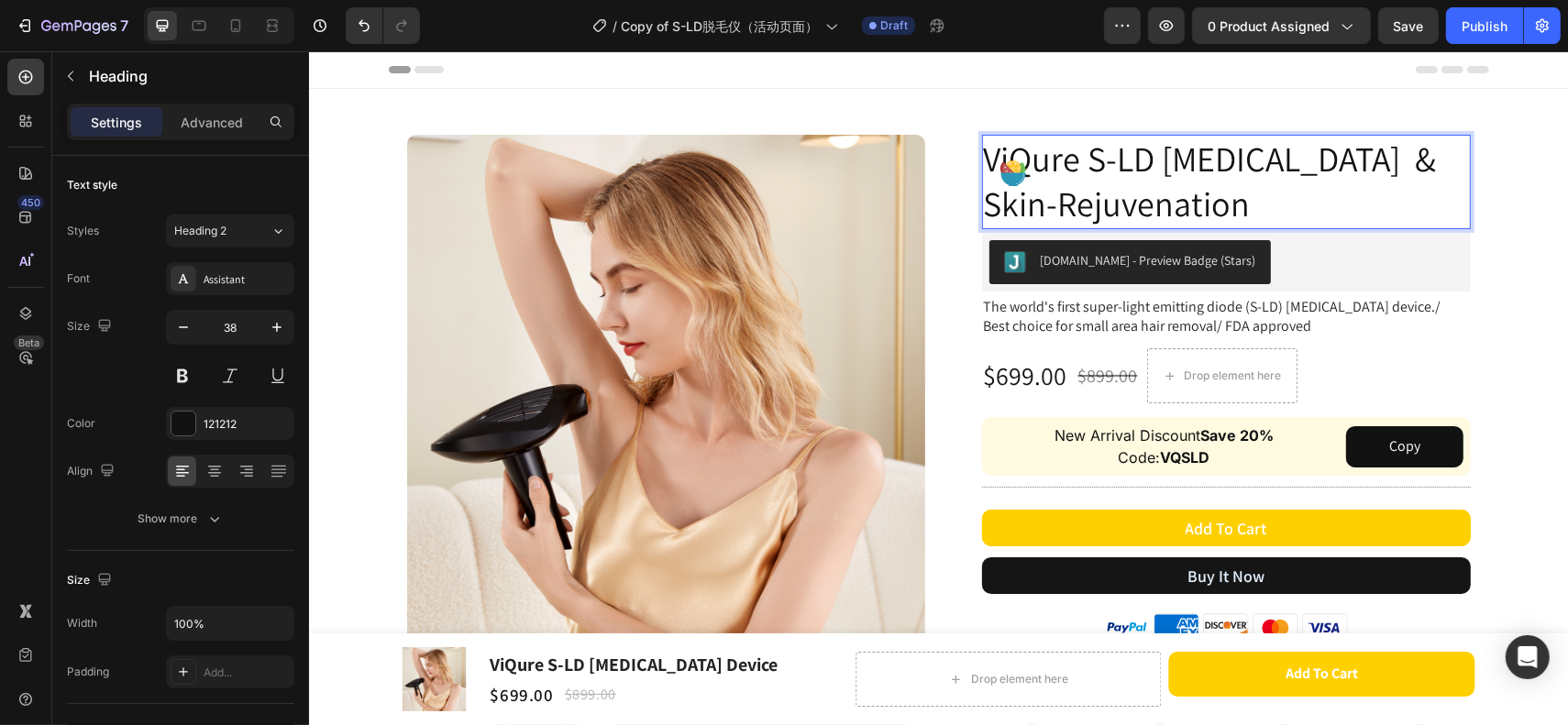
click at [1333, 213] on p "ViQure S-LD Laser Hair Removal & Skin-Rejuvenation" at bounding box center [1226, 181] width 486 height 91
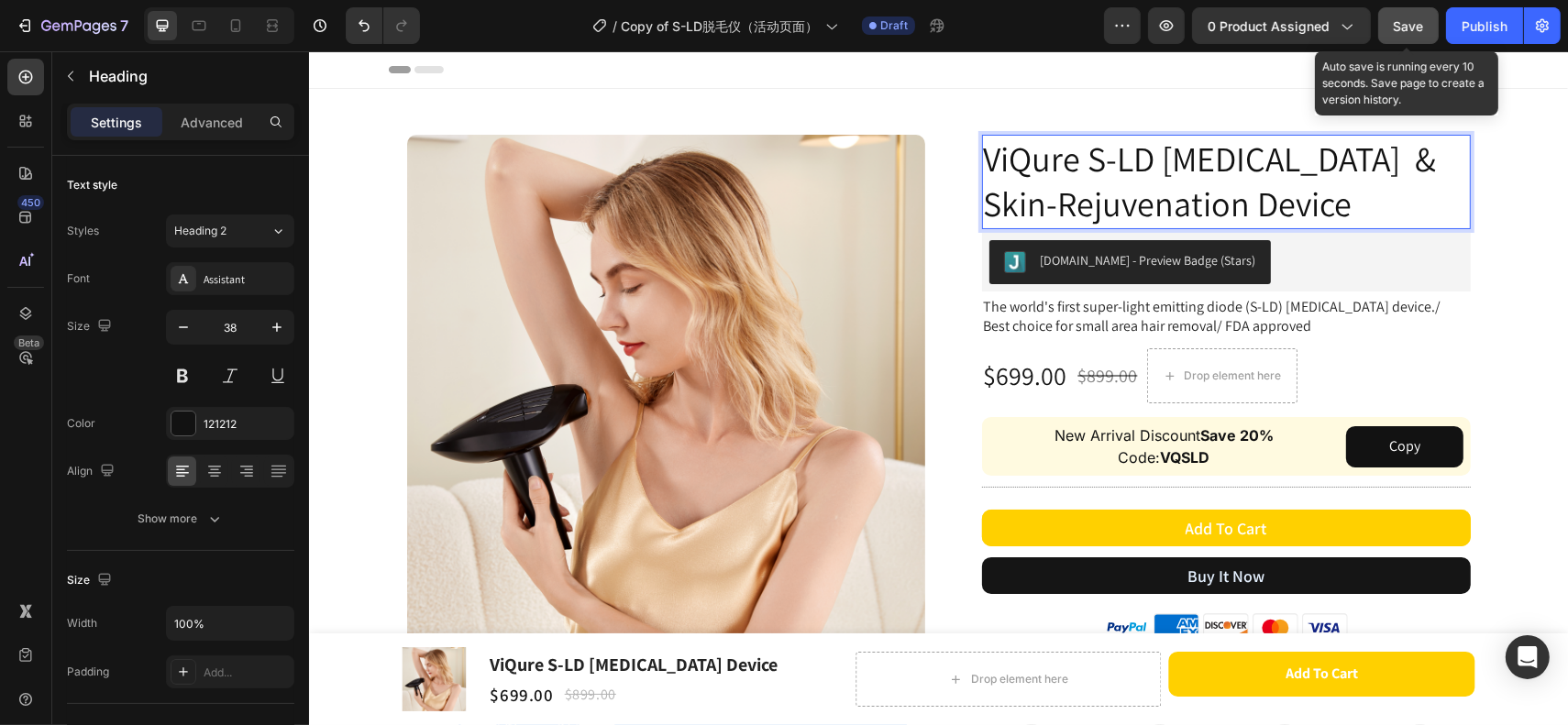
click at [1417, 29] on span "Save" at bounding box center [1409, 26] width 30 height 16
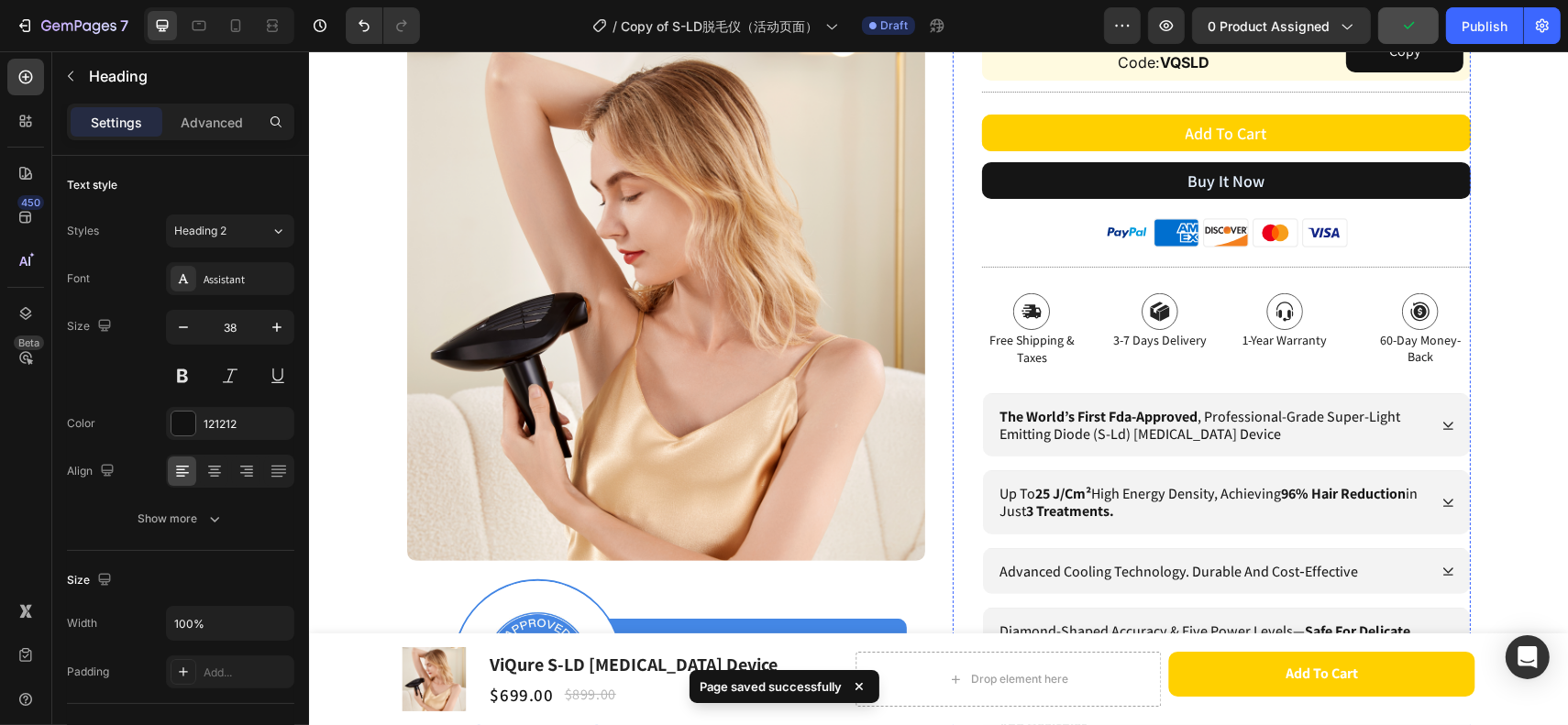
scroll to position [611, 0]
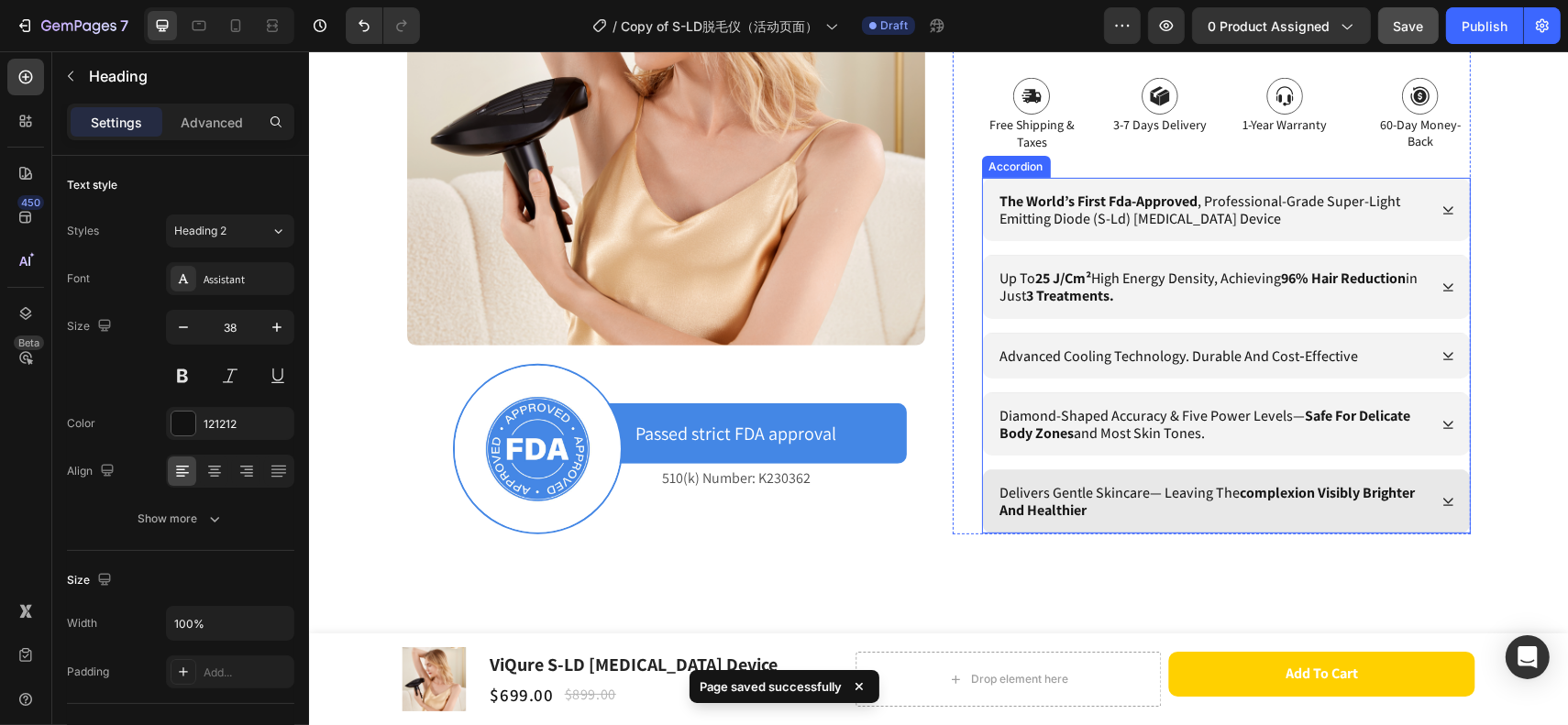
click at [1100, 506] on p "delivers gentle skincare— leaving the complexion visibly brighter and healthier" at bounding box center [1211, 501] width 424 height 35
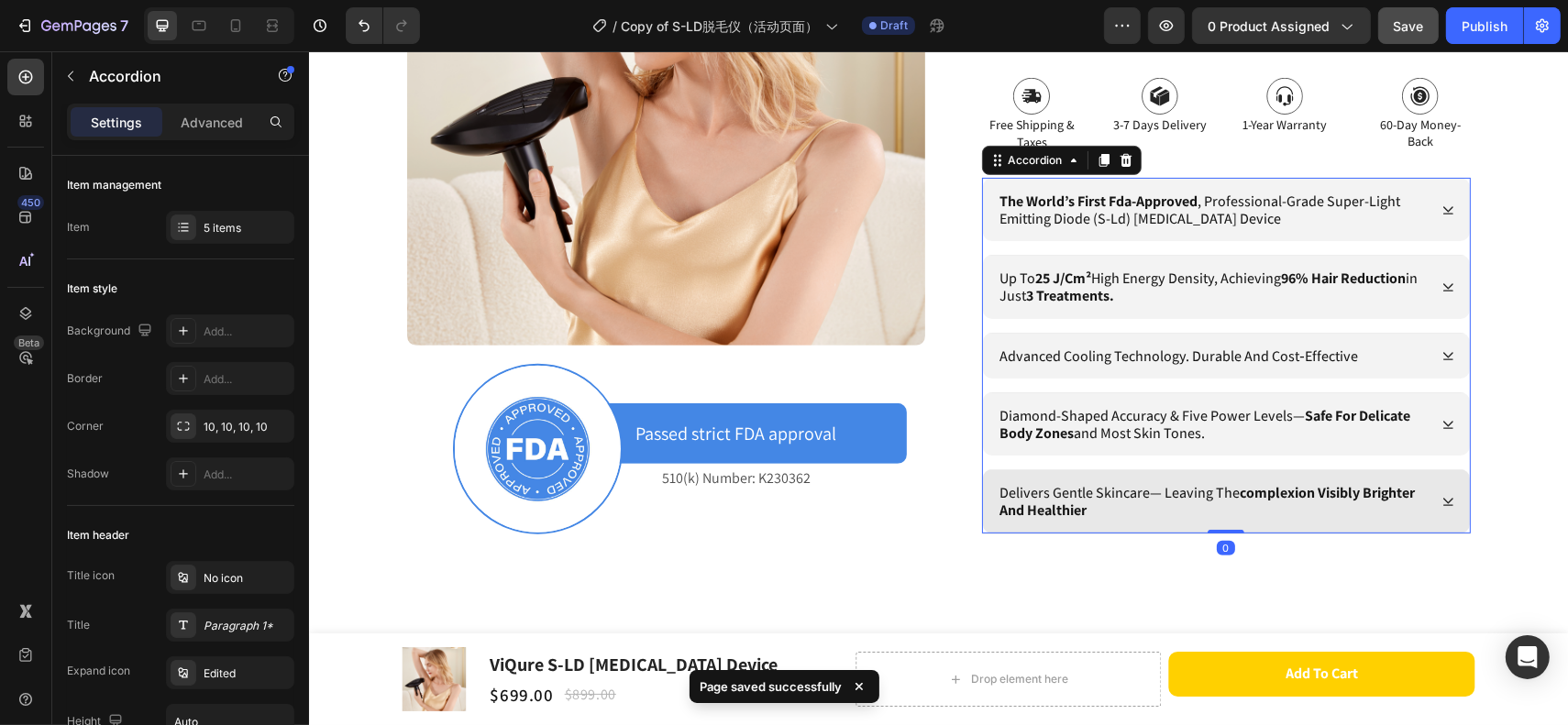
click at [1100, 506] on p "delivers gentle skincare— leaving the complexion visibly brighter and healthier" at bounding box center [1211, 501] width 424 height 35
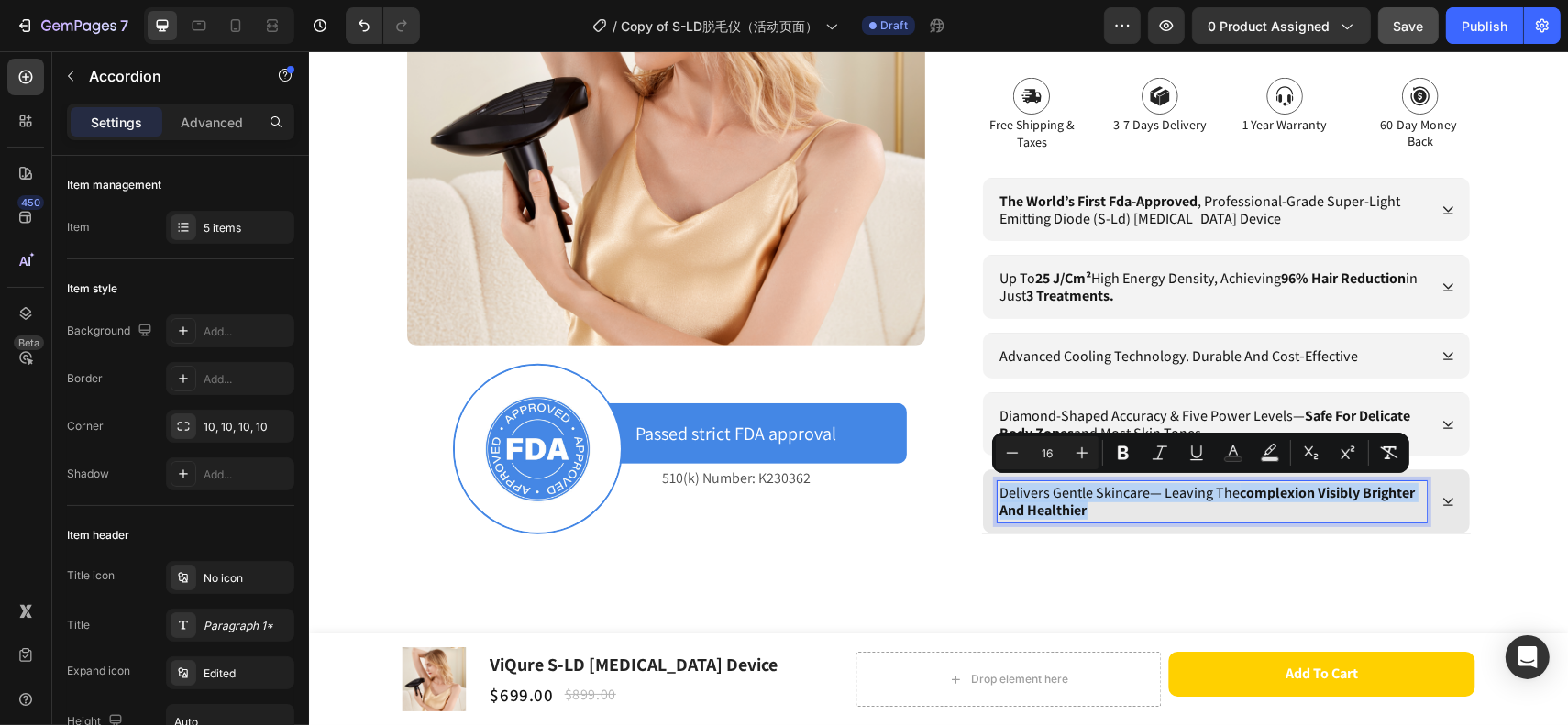
drag, startPoint x: 1100, startPoint y: 506, endPoint x: 989, endPoint y: 487, distance: 112.6
click at [997, 487] on div "delivers gentle skincare— leaving the complexion visibly brighter and healthier" at bounding box center [1212, 501] width 429 height 40
copy p "delivers gentle skincare— leaving the complexion visibly brighter and healthier"
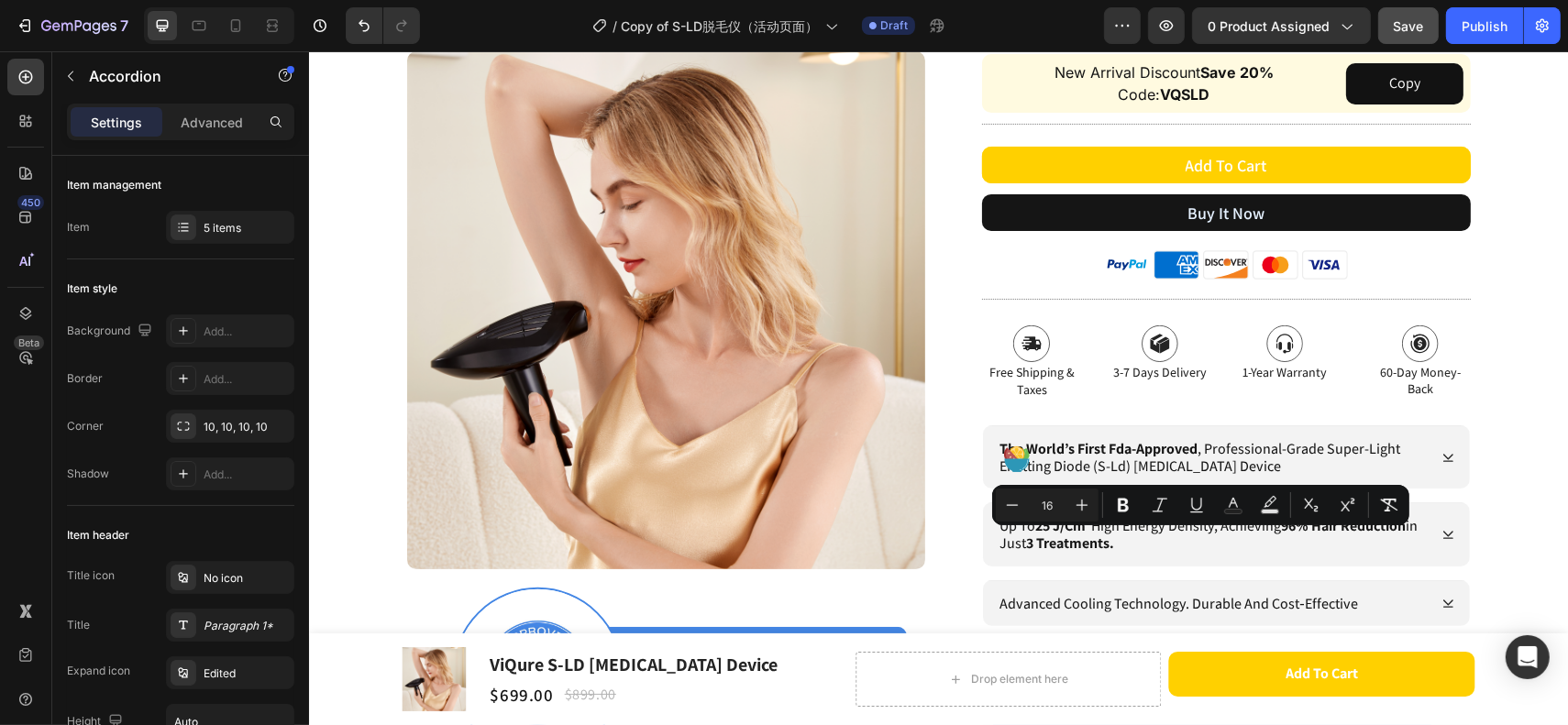
scroll to position [713, 0]
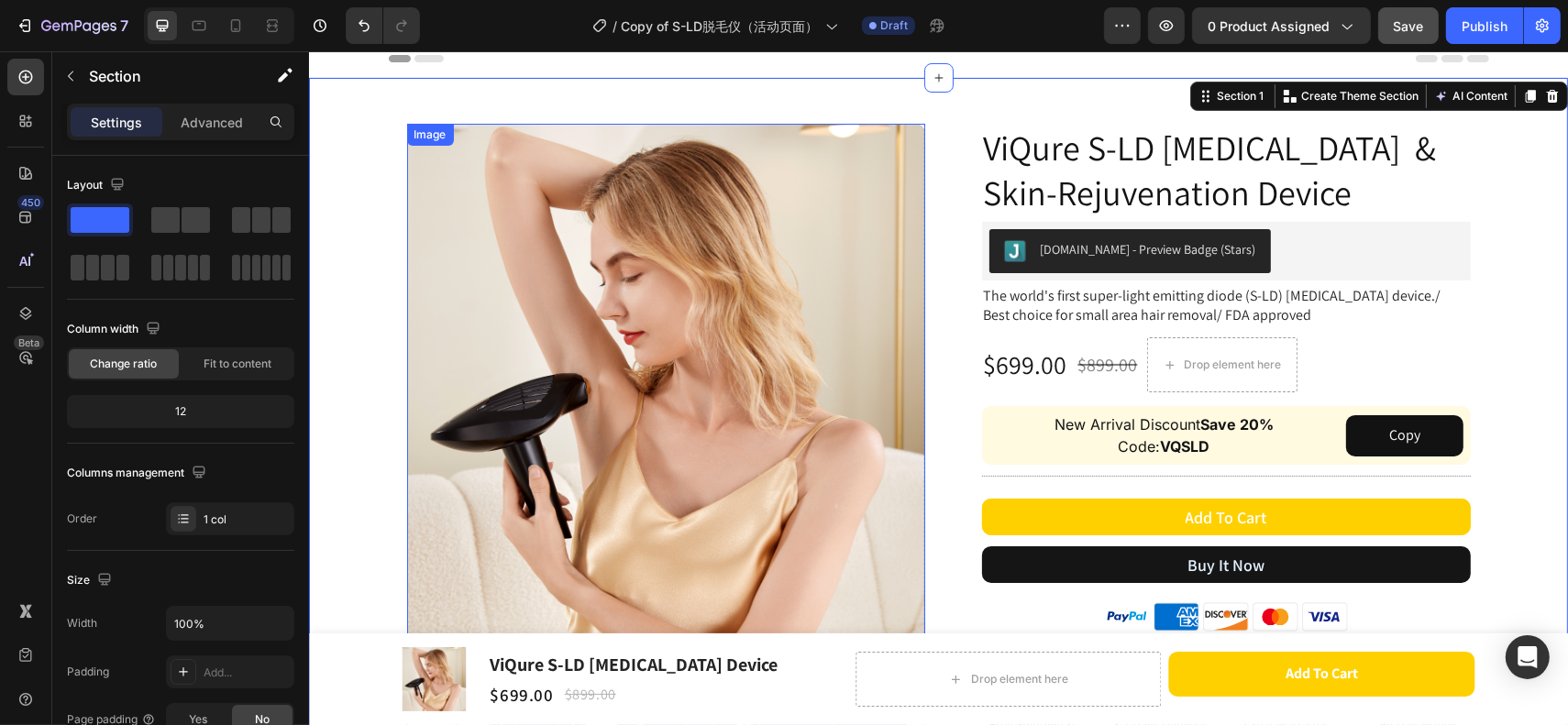
scroll to position [0, 0]
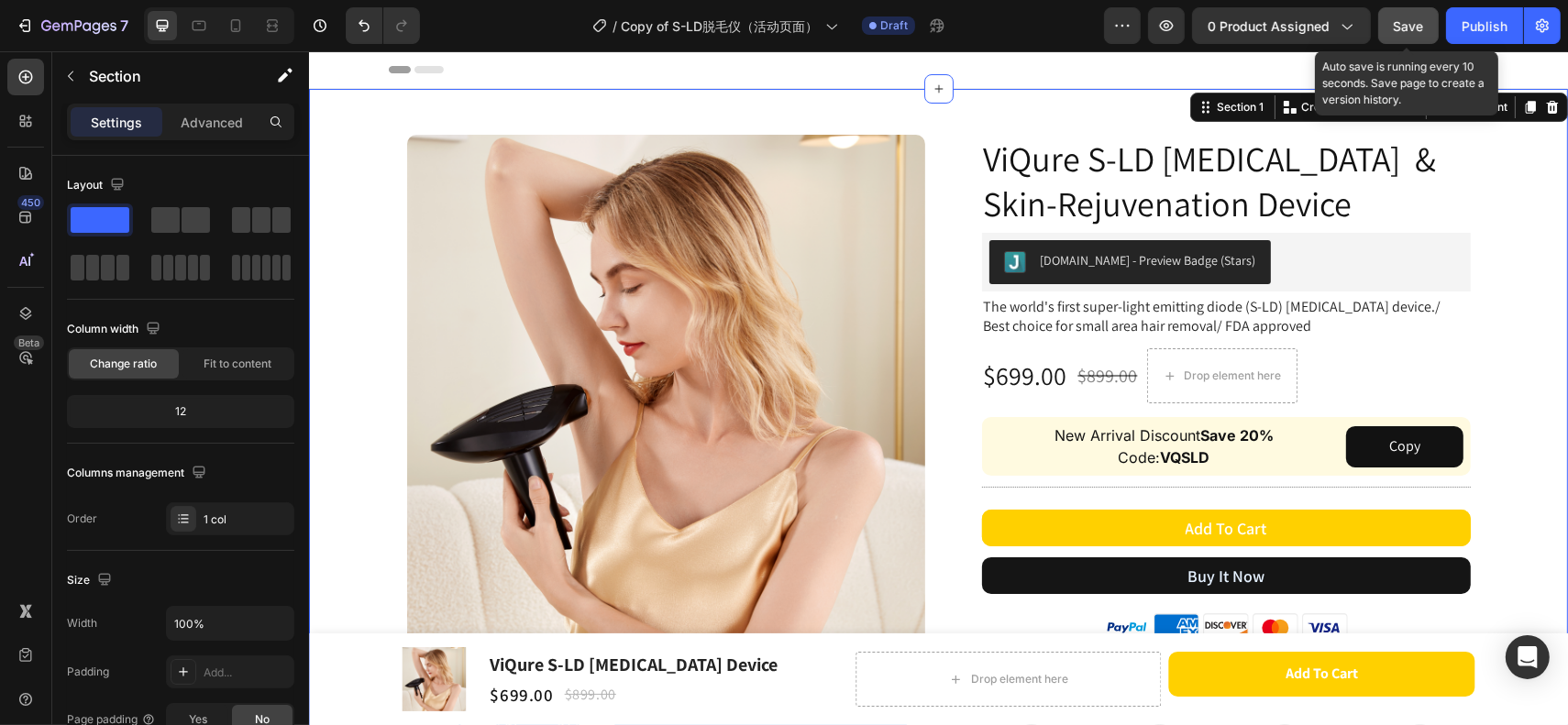
click at [1417, 31] on span "Save" at bounding box center [1409, 26] width 30 height 16
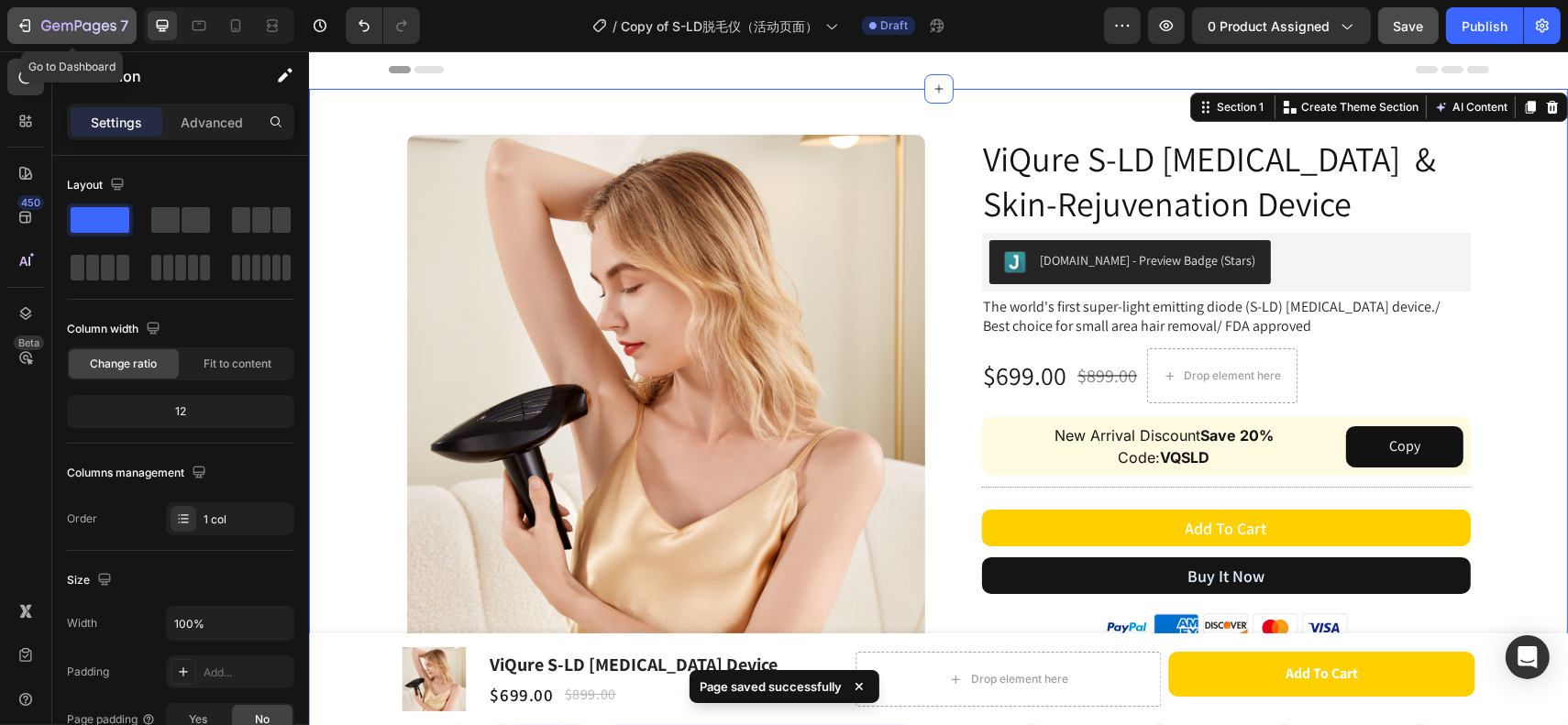
click at [64, 30] on icon "button" at bounding box center [79, 27] width 75 height 16
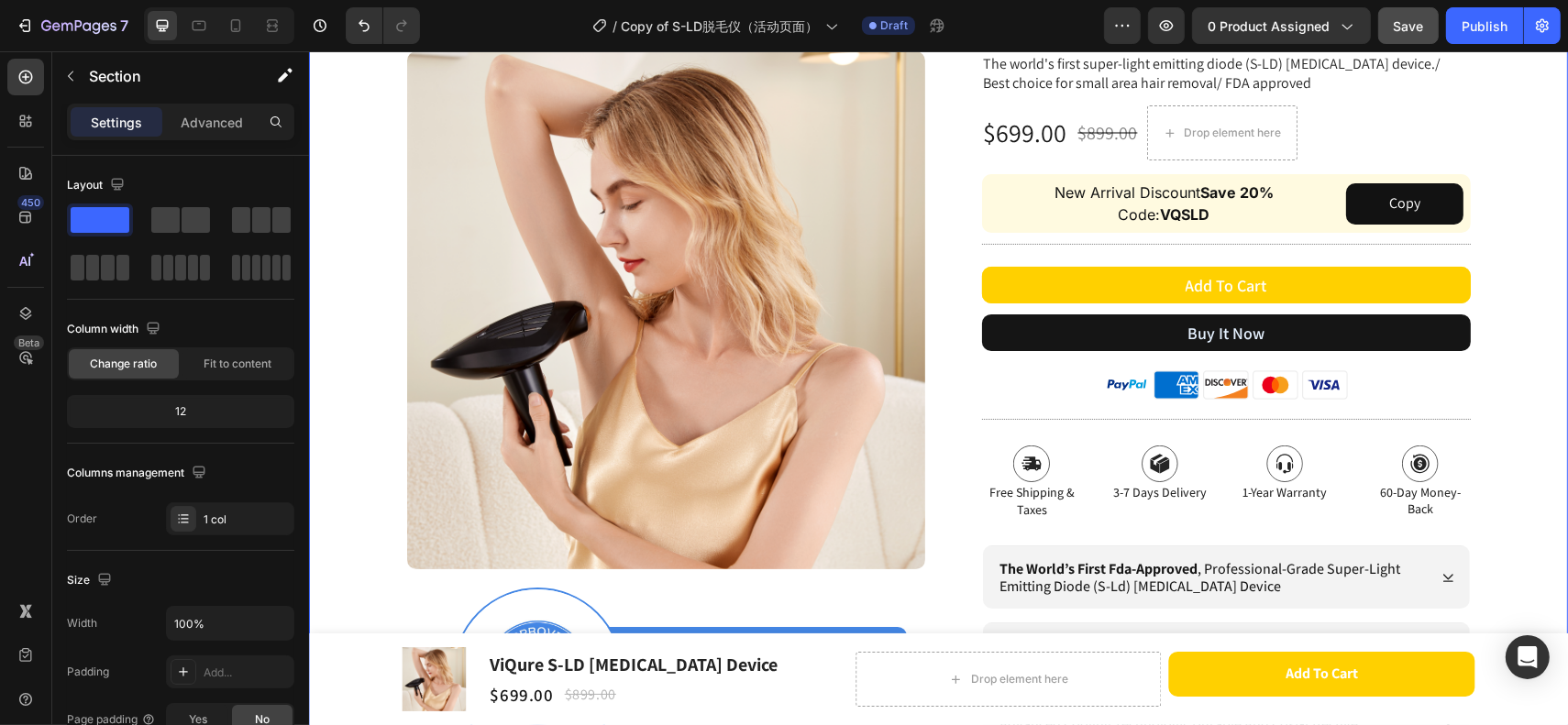
scroll to position [305, 0]
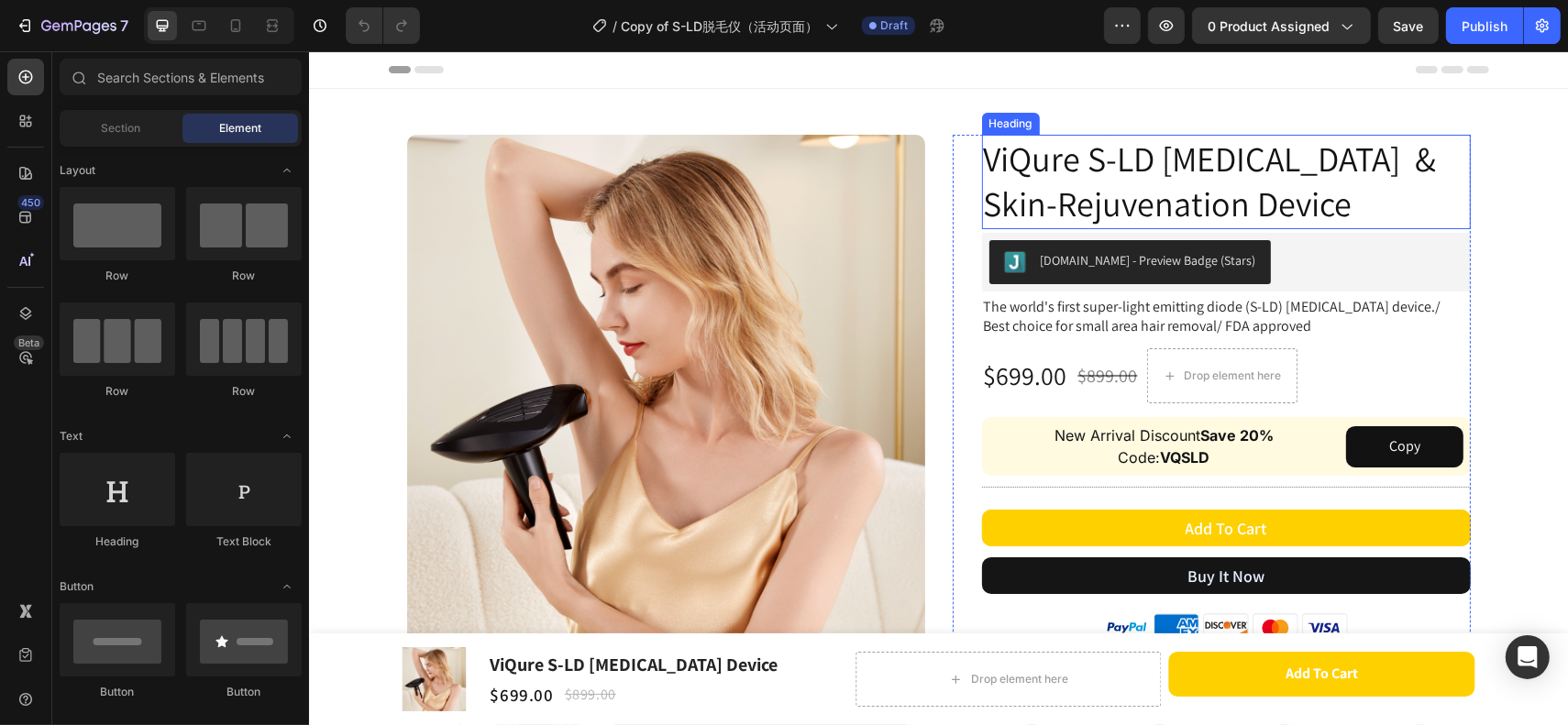
click at [1377, 209] on h2 "ViQure S-LD [MEDICAL_DATA] & Skin-Rejuvenation Device" at bounding box center [1226, 181] width 488 height 94
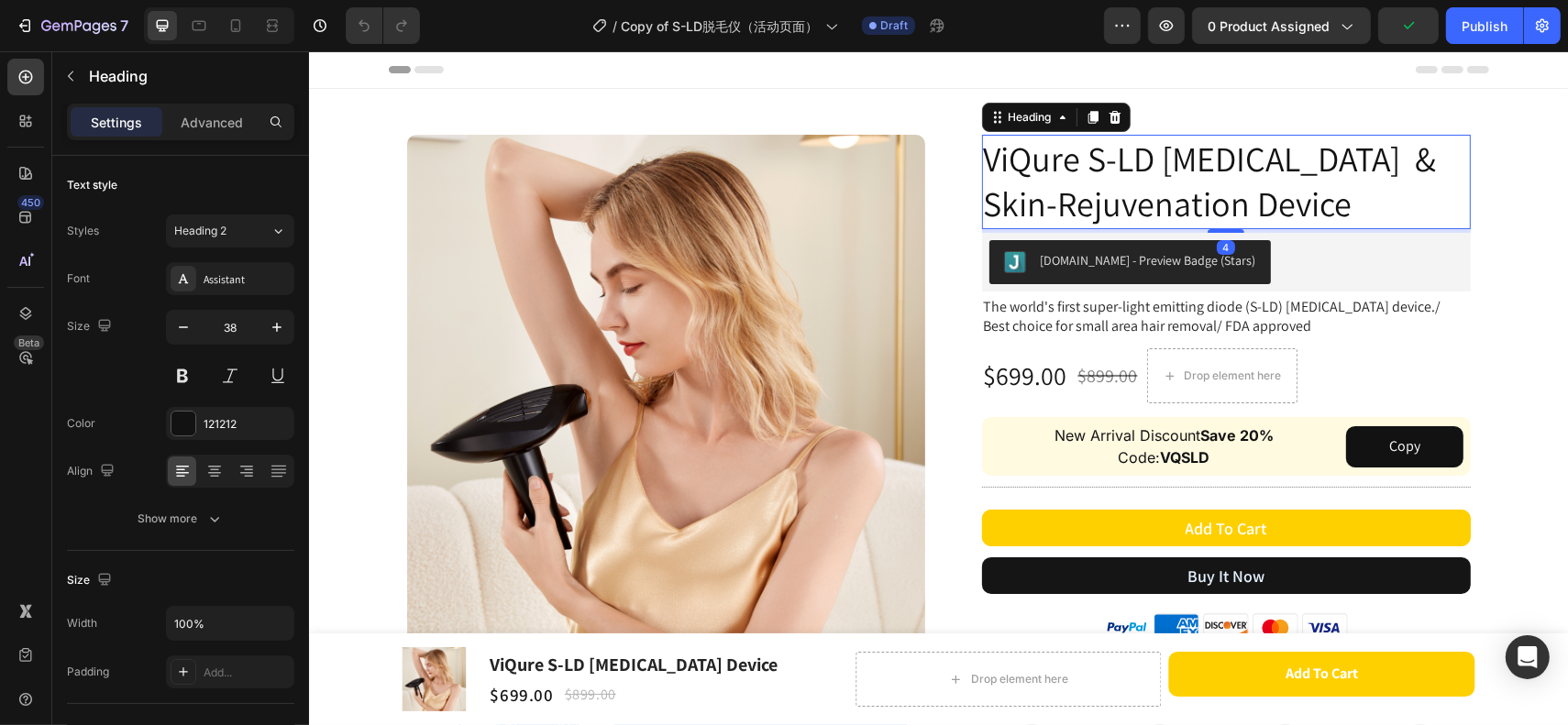
click at [1372, 210] on h2 "ViQure S-LD Laser Hair Removal & Skin-Rejuvenation Device" at bounding box center [1226, 181] width 488 height 94
click at [1372, 210] on p "ViQure S-LD Laser Hair Removal & Skin-Rejuvenation Device" at bounding box center [1226, 181] width 486 height 91
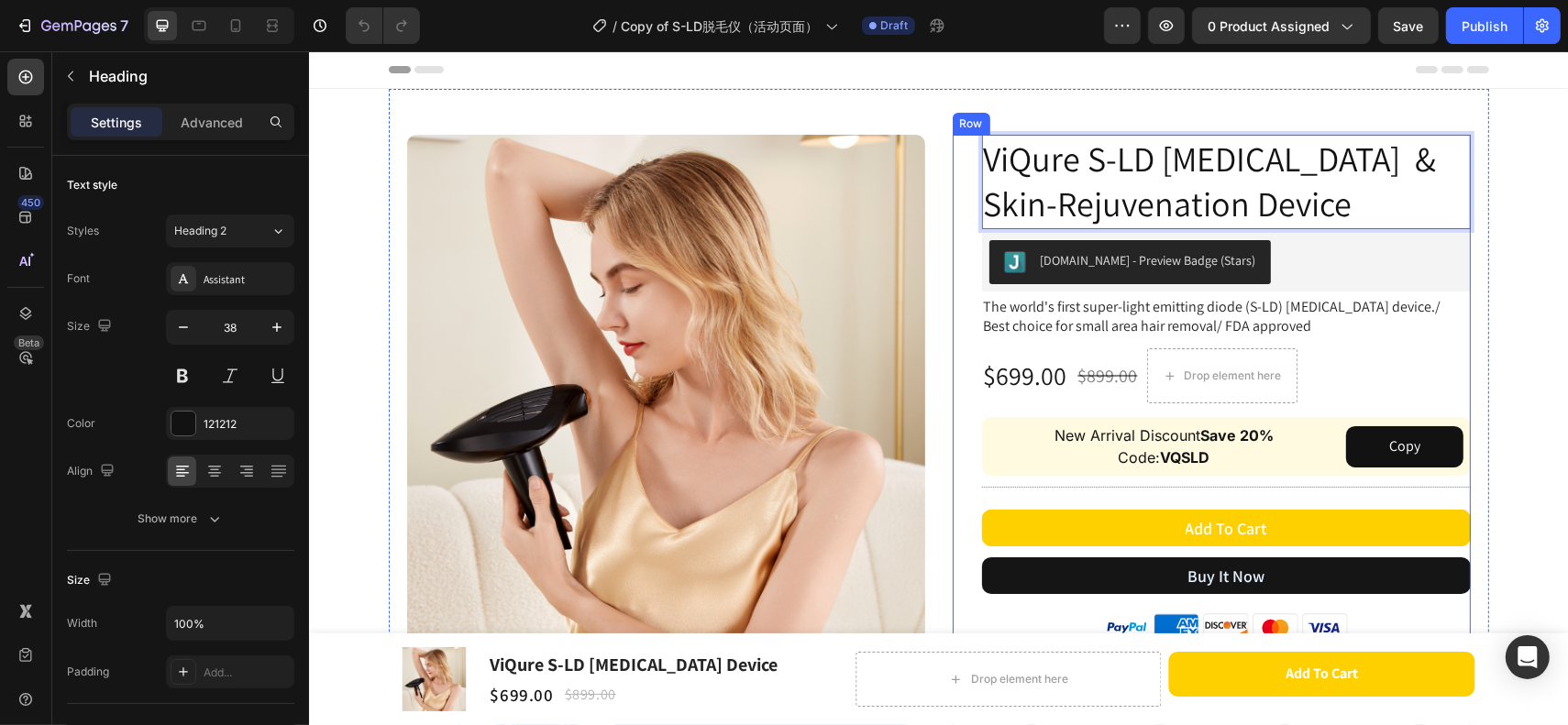
drag, startPoint x: 1385, startPoint y: 208, endPoint x: 971, endPoint y: 160, distance: 416.8
click at [971, 160] on div "ViQure S-LD Laser Hair Removal & Skin-Rejuvenation Device Heading 4 Judge.me - …" at bounding box center [1212, 640] width 518 height 1010
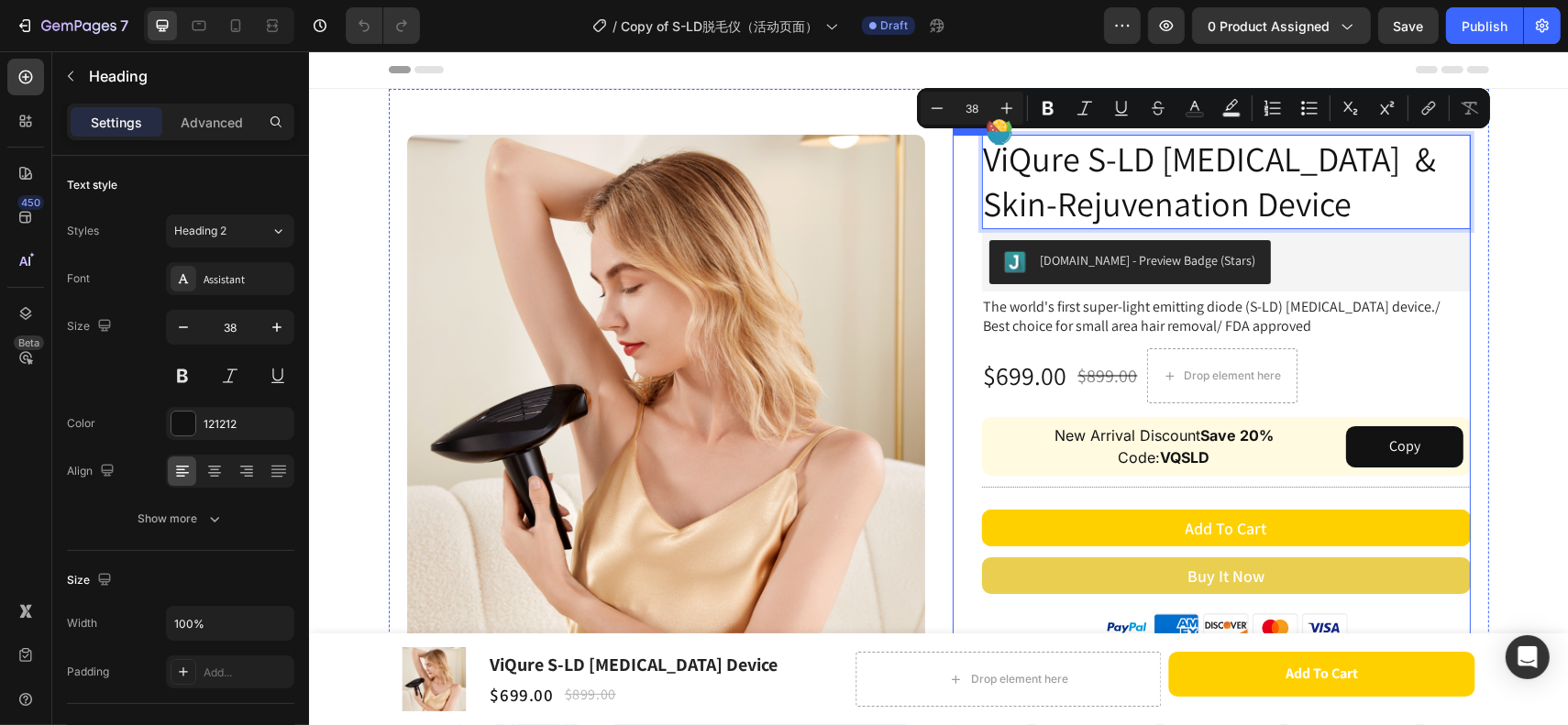
copy p "ViQure S-LD Laser Hair Removal & Skin-Rejuvenation Device"
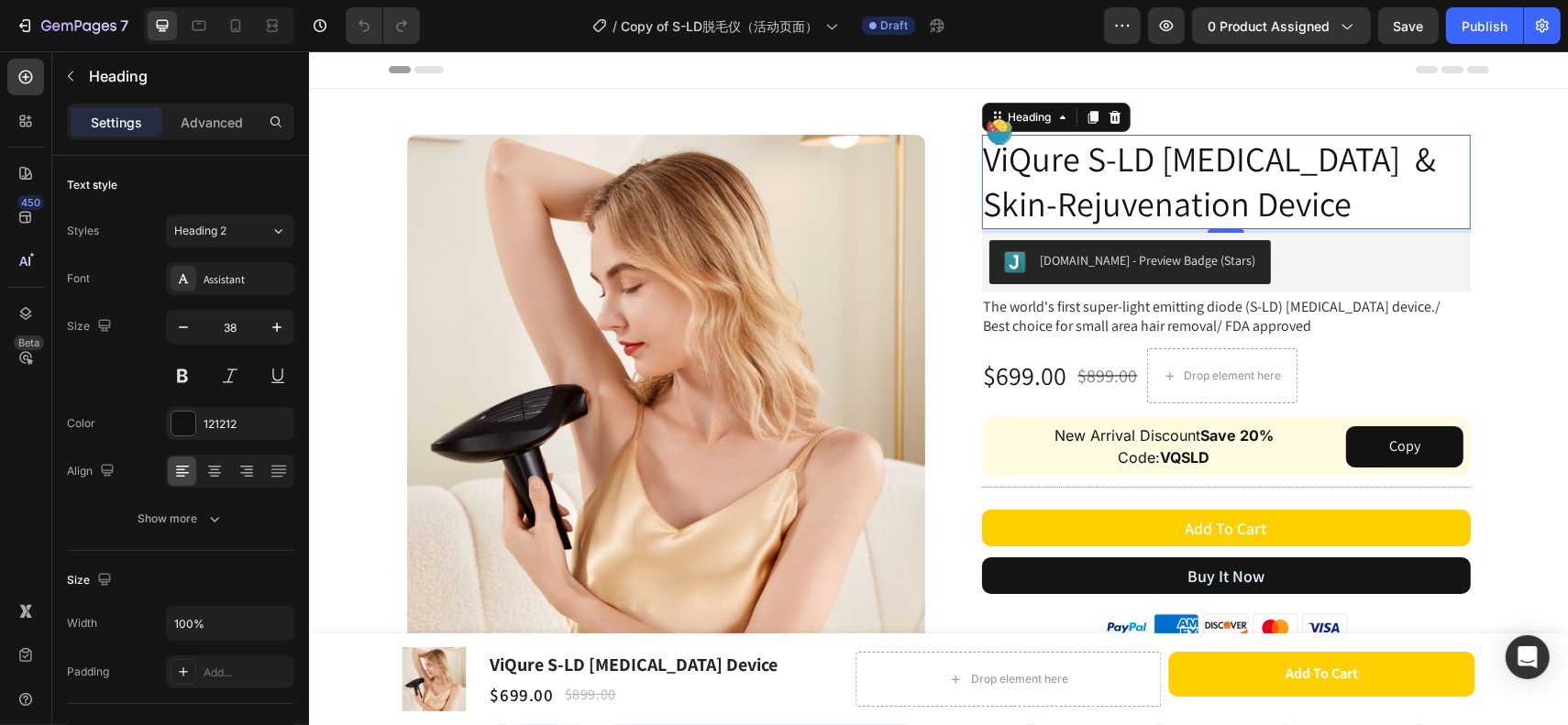
click at [999, 196] on p "ViQure S-LD Laser Hair Removal & Skin-Rejuvenation Device" at bounding box center [1226, 181] width 486 height 91
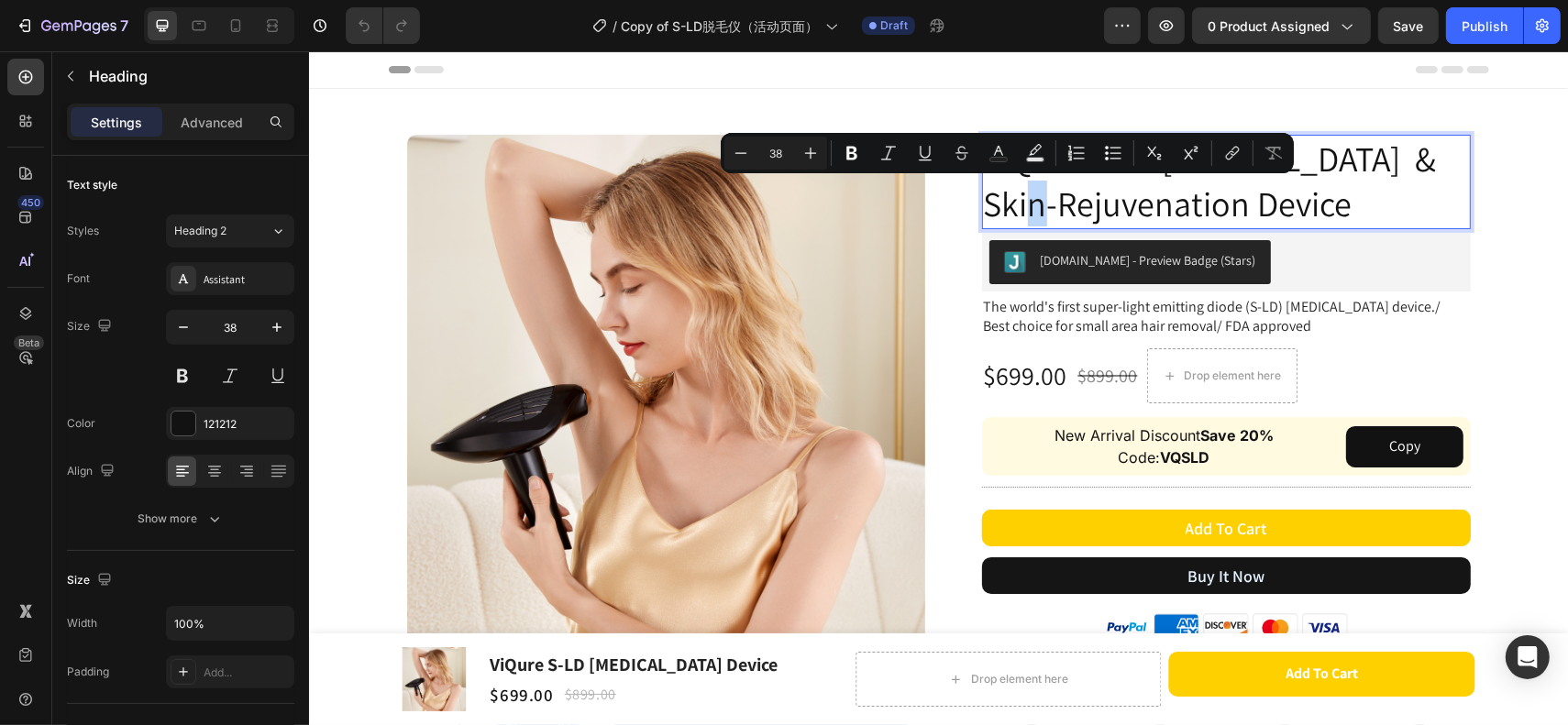
drag, startPoint x: 1003, startPoint y: 206, endPoint x: 1017, endPoint y: 209, distance: 14.3
click at [1017, 209] on p "ViQure S-LD Laser Hair Removal & Skin-Rejuvenation Device" at bounding box center [1226, 181] width 486 height 91
click at [983, 202] on p "ViQure S-LD Laser Hair Removal & Skin-Rejuvenation Device" at bounding box center [1226, 181] width 486 height 91
click at [983, 201] on p "ViQure S-LD Laser Hair Removal & Skin-Rejuvenation Device" at bounding box center [1226, 181] width 486 height 91
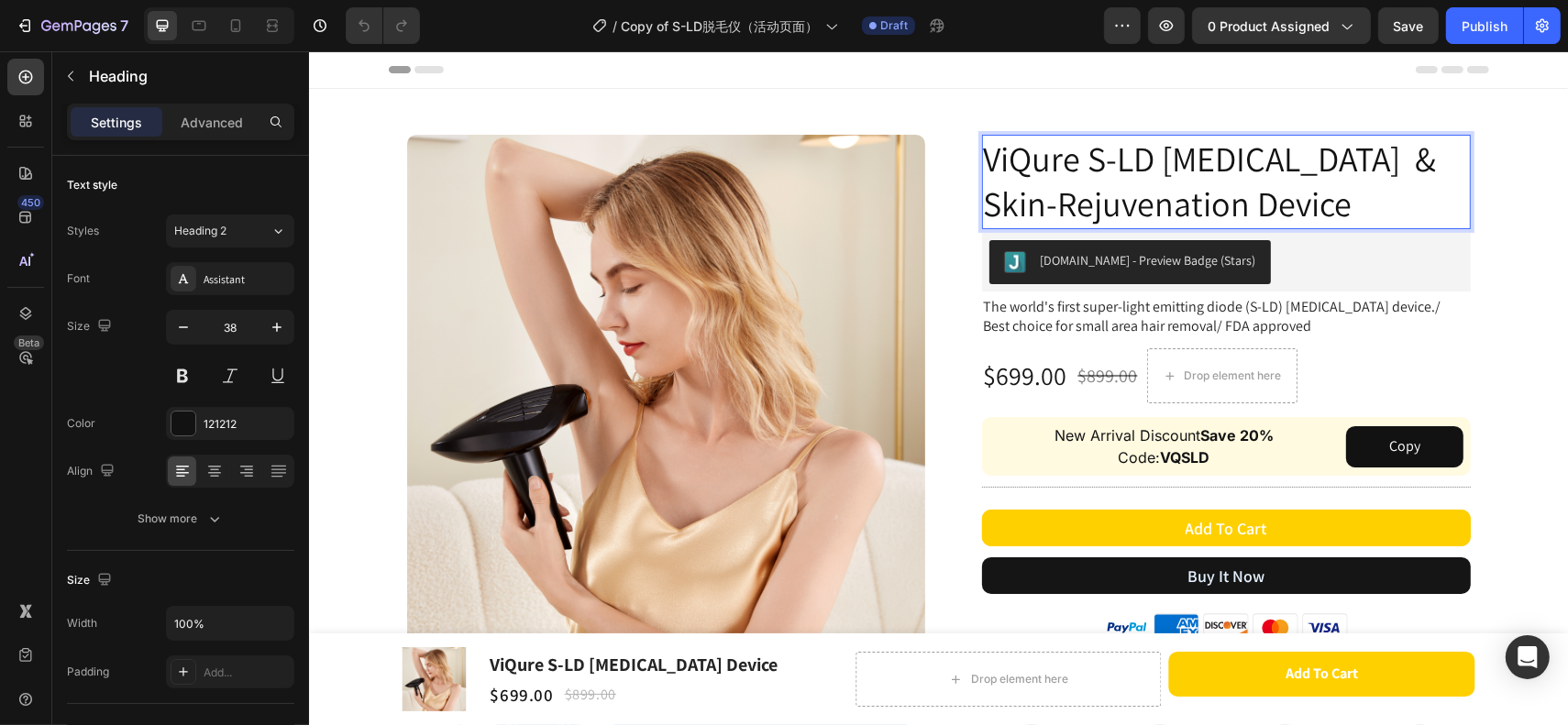
click at [1438, 166] on p "ViQure S-LD Laser Hair Removal & Skin-Rejuvenation Device" at bounding box center [1226, 181] width 486 height 91
drag, startPoint x: 1437, startPoint y: 148, endPoint x: 1450, endPoint y: 150, distance: 13.2
click at [1450, 150] on p "ViQure S-LD Laser Hair Removal & Skin-Rejuvenation Device" at bounding box center [1226, 181] width 486 height 91
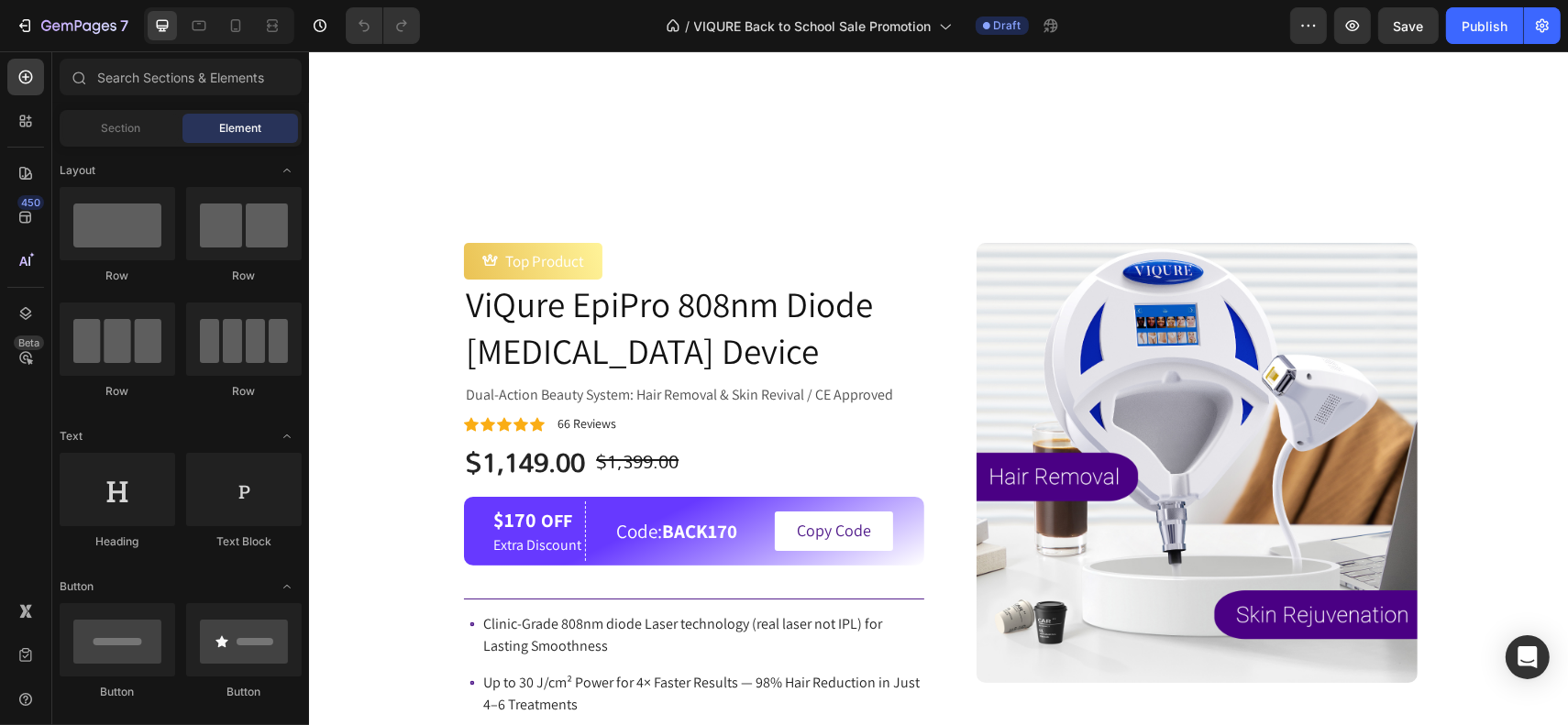
scroll to position [3872, 0]
